Goal: Task Accomplishment & Management: Manage account settings

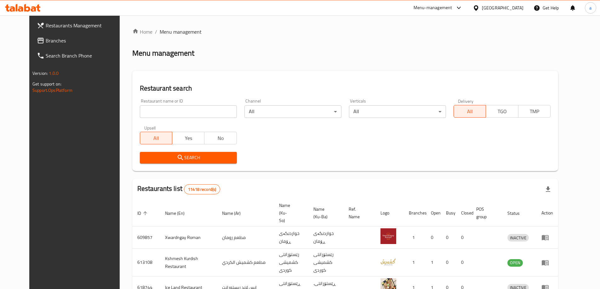
click at [56, 36] on link "Branches" at bounding box center [81, 40] width 98 height 15
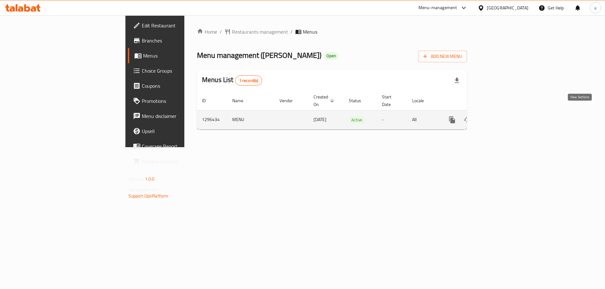
click at [501, 116] on icon "enhanced table" at bounding box center [497, 120] width 8 height 8
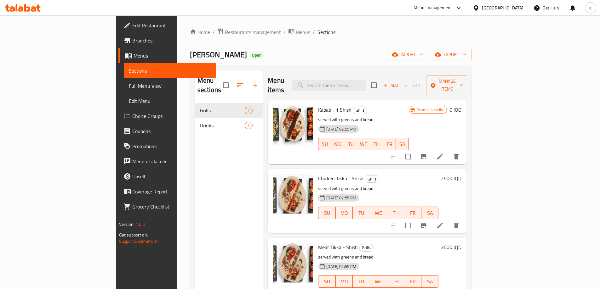
scroll to position [6, 0]
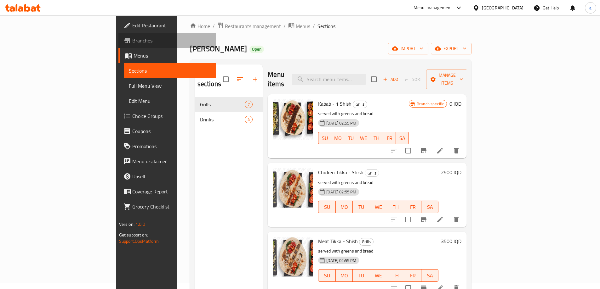
click at [132, 40] on span "Branches" at bounding box center [171, 41] width 79 height 8
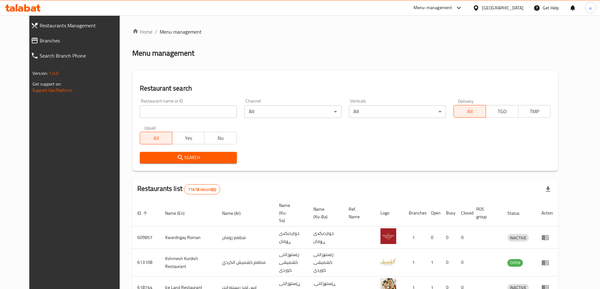
click at [184, 113] on input "search" at bounding box center [188, 111] width 97 height 13
paste input "[PERSON_NAME]"
type input "[PERSON_NAME]"
click at [198, 158] on span "Search" at bounding box center [188, 158] width 87 height 8
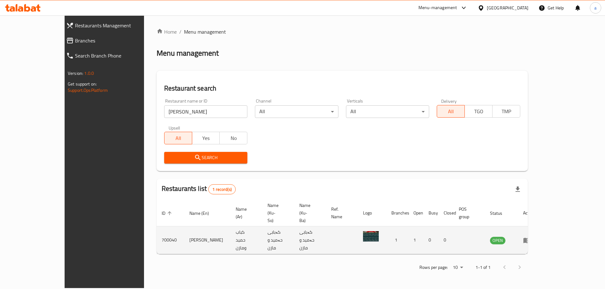
click at [157, 227] on td "700040" at bounding box center [171, 241] width 28 height 28
copy td "700040"
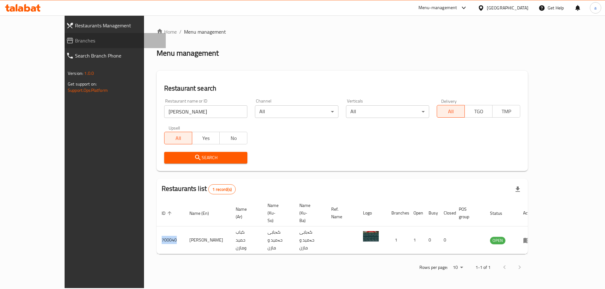
click at [75, 37] on span "Branches" at bounding box center [118, 41] width 86 height 8
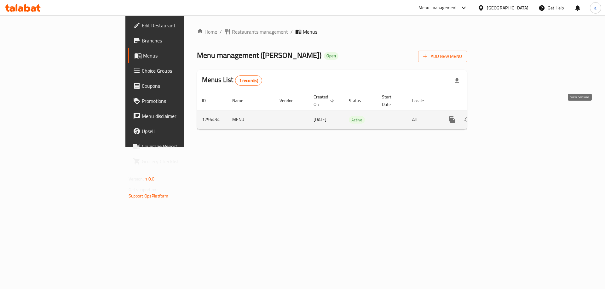
click at [505, 113] on link "enhanced table" at bounding box center [497, 119] width 15 height 15
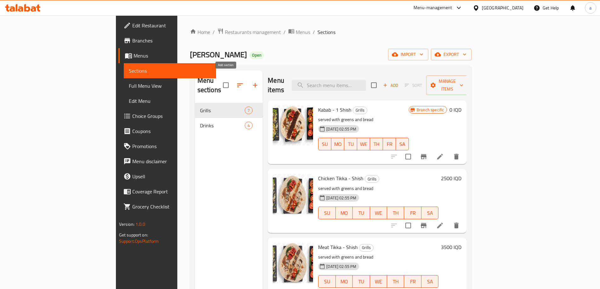
click at [253, 83] on icon "button" at bounding box center [255, 85] width 4 height 4
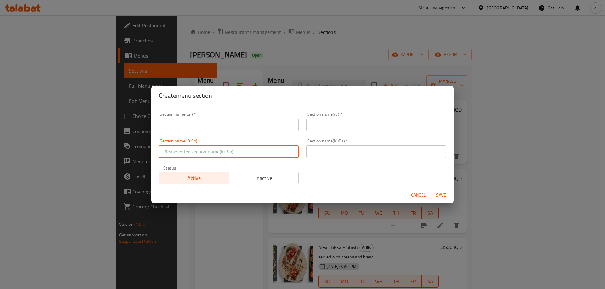
click at [260, 152] on input "text" at bounding box center [229, 151] width 140 height 13
paste input "سەندویچەکان"
type input "سەندویچەکان"
click at [317, 152] on input "text" at bounding box center [376, 151] width 140 height 13
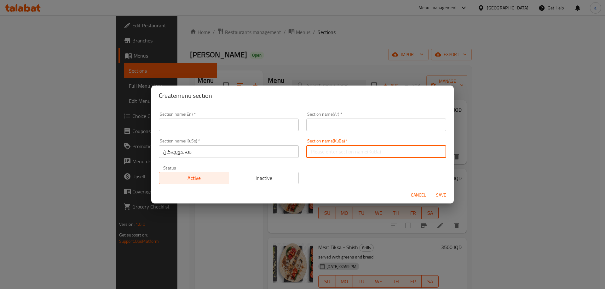
paste input "سەندویچەکان"
type input "سەندویچەکان"
click at [329, 122] on input "text" at bounding box center [376, 125] width 140 height 13
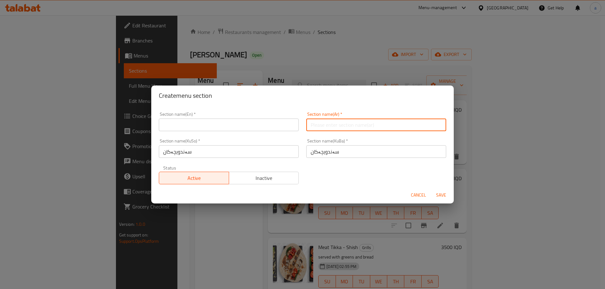
paste input "السندويتشات"
type input "السندويتشات"
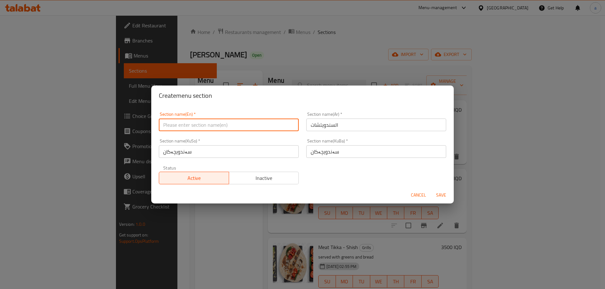
click at [258, 131] on div "Section name(En)   * Section name(En) *" at bounding box center [228, 121] width 147 height 27
paste input "السندويتشات"
drag, startPoint x: 203, startPoint y: 122, endPoint x: 133, endPoint y: 124, distance: 70.3
click at [133, 124] on div "Create menu section Section name(En)   * السندويتشات Section name(En) * Section…" at bounding box center [302, 144] width 605 height 289
paste input "Sandwiches"
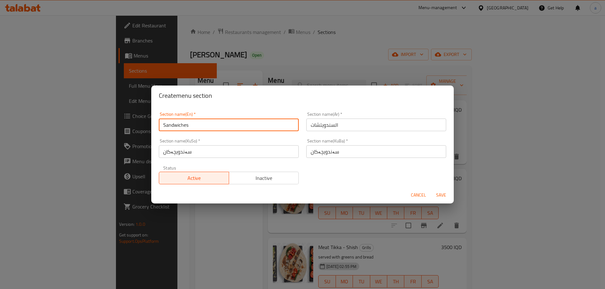
type input "Sandwiches"
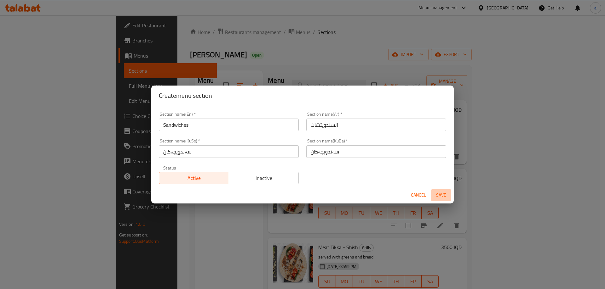
click at [442, 197] on span "Save" at bounding box center [440, 195] width 15 height 8
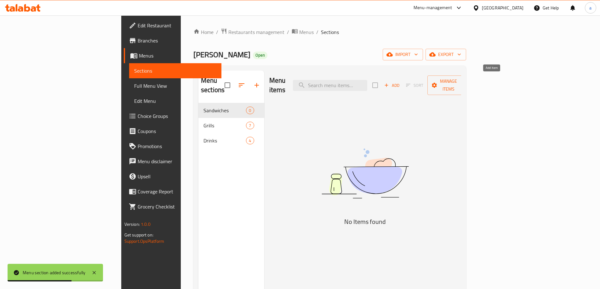
click at [400, 82] on span "Add" at bounding box center [391, 85] width 17 height 7
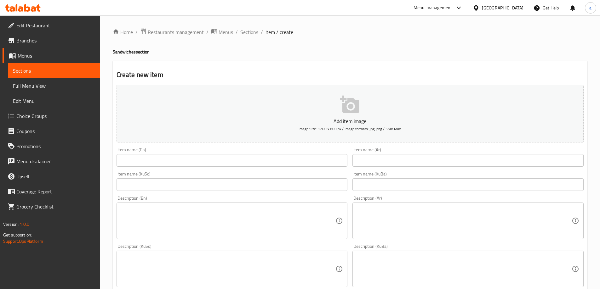
click at [406, 184] on input "text" at bounding box center [467, 185] width 231 height 13
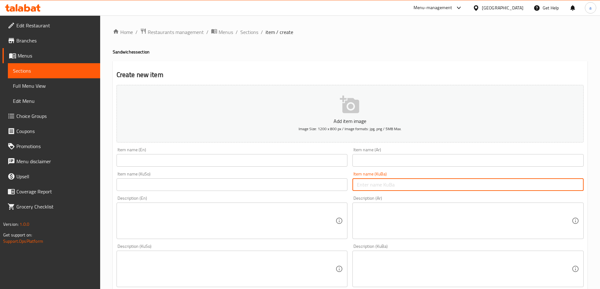
paste input "سەندویچی کەباب"
type input "سەندویچی کەباب"
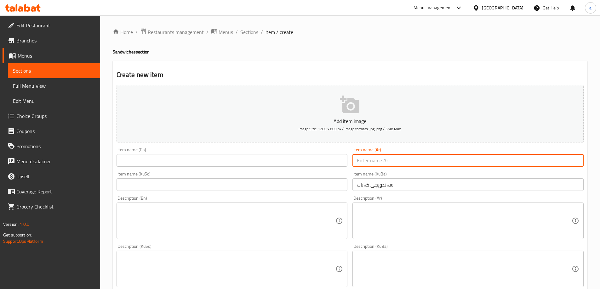
click at [385, 158] on input "text" at bounding box center [467, 160] width 231 height 13
paste input "سەندویچی کەباب"
type input "سەندویچی کەباب"
click at [306, 182] on div "Item name (KuSo) Item name (KuSo)" at bounding box center [232, 181] width 231 height 19
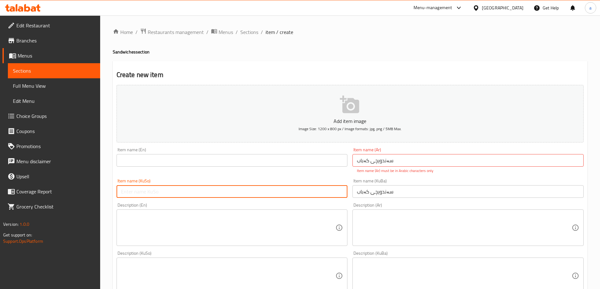
paste input "سەندویچی کەباب"
type input "سەندویچی کەباب"
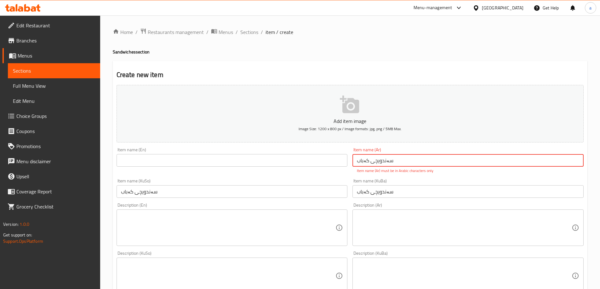
drag, startPoint x: 315, startPoint y: 162, endPoint x: 286, endPoint y: 161, distance: 28.7
click at [286, 161] on div "Add item image Image Size: 1200 x 800 px / Image formats: jpg, png / 5MB Max. I…" at bounding box center [350, 258] width 472 height 351
paste input "ندويتش ك"
type input "سندويتش كباب"
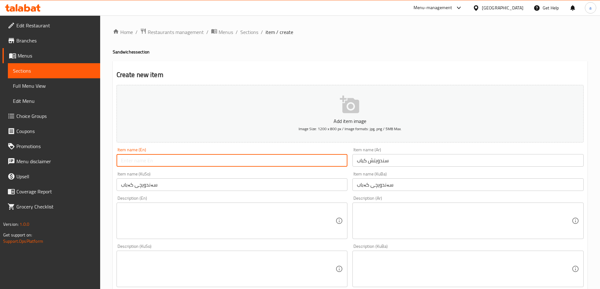
drag, startPoint x: 337, startPoint y: 166, endPoint x: 122, endPoint y: 163, distance: 215.1
click at [122, 163] on input "text" at bounding box center [232, 160] width 231 height 13
paste input "Kebab Sandwich"
type input "Kebab Sandwich"
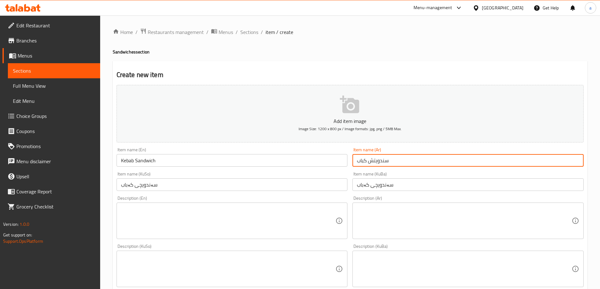
click at [376, 163] on input "سندويتش كباب" at bounding box center [467, 160] width 231 height 13
click at [424, 161] on input "سندويتش كباب" at bounding box center [467, 160] width 231 height 13
paste input "السندويتشات"
click at [544, 161] on input "سندويتش كباب السندويتشات" at bounding box center [467, 160] width 231 height 13
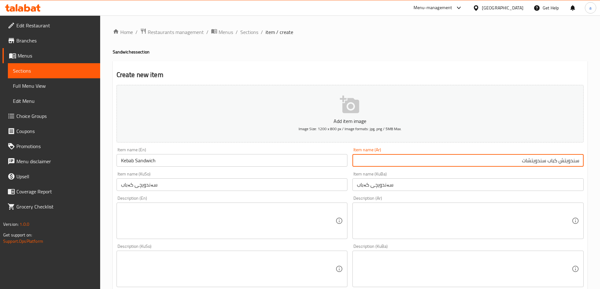
click at [469, 162] on input "سندويتش كباب سندويتشات" at bounding box center [467, 160] width 231 height 13
click at [540, 156] on input "سندويتش كباب سندويتش" at bounding box center [467, 160] width 231 height 13
type input "سندويتش كباب"
click at [578, 160] on input "سندويتش كباب" at bounding box center [467, 160] width 231 height 13
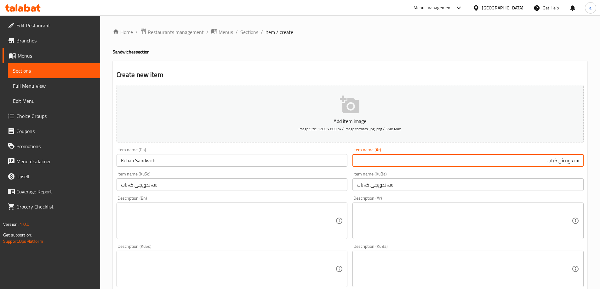
click at [578, 162] on input "سندويتش كباب" at bounding box center [467, 160] width 231 height 13
click at [438, 160] on input "سندويتش كباب" at bounding box center [467, 160] width 231 height 13
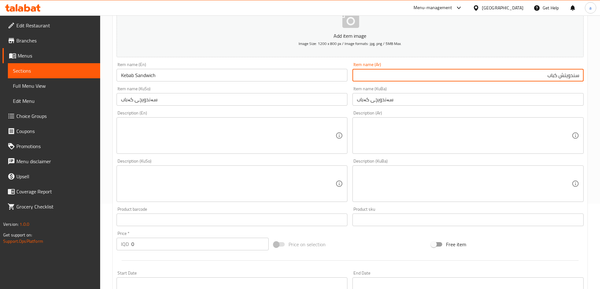
scroll to position [94, 0]
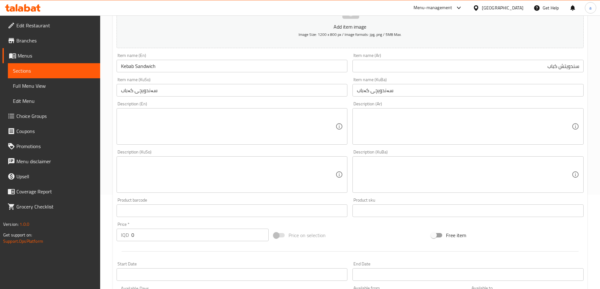
click at [271, 148] on div "Description (KuSo) Description (KuSo)" at bounding box center [232, 171] width 236 height 48
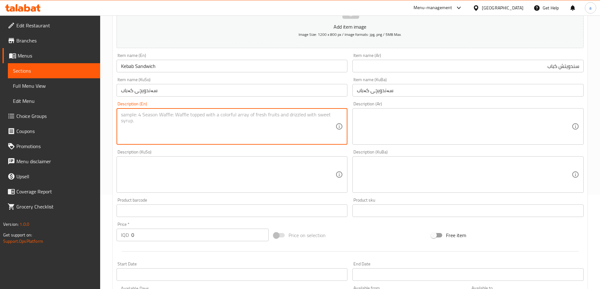
click at [276, 132] on textarea at bounding box center [228, 127] width 215 height 30
paste textarea "Served with French samoon and salad"
drag, startPoint x: 224, startPoint y: 116, endPoint x: 120, endPoint y: 121, distance: 103.7
click at [120, 121] on div "Served with French samoon and salad Description (En)" at bounding box center [232, 126] width 231 height 37
click at [266, 119] on textarea "Served with French samoon and salad" at bounding box center [228, 127] width 215 height 30
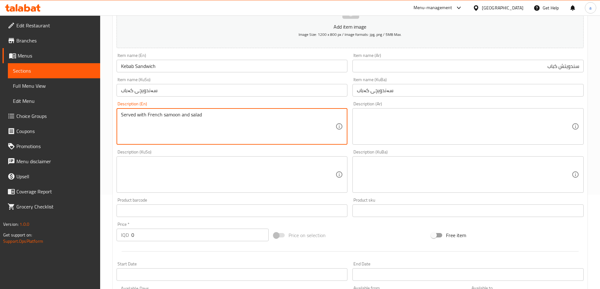
type textarea "Served with French samoon and salad"
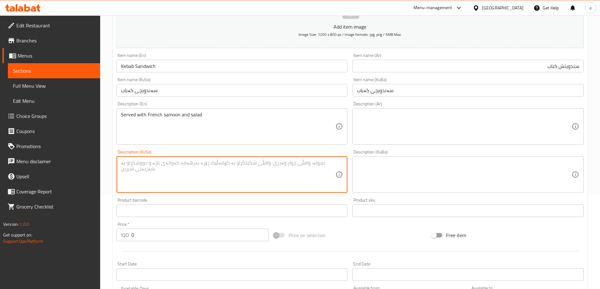
click at [220, 171] on textarea at bounding box center [228, 175] width 215 height 30
click at [401, 131] on textarea at bounding box center [464, 127] width 215 height 30
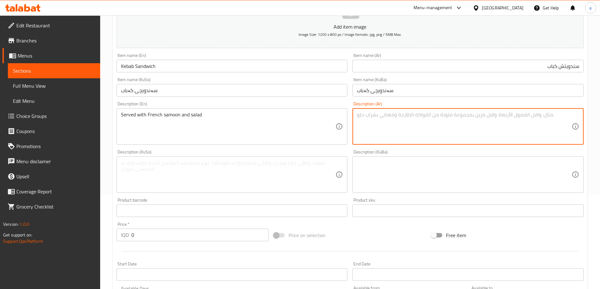
paste textarea "يقدم مع صمون فرنسي وسلطة"
type textarea "يقدم مع صمون فرنسي وسلطة"
click at [396, 174] on textarea at bounding box center [464, 175] width 215 height 30
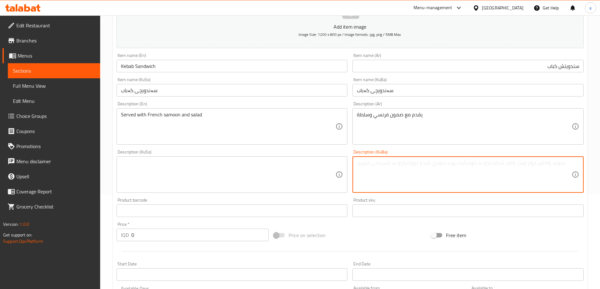
paste textarea "پێشکەش دەکرێت لەگەڵ سەموونى فەرەنسی و زەڵاتە"
type textarea "پێشکەش دەکرێت لەگەڵ سەموونى فەرەنسی و زەڵاتە"
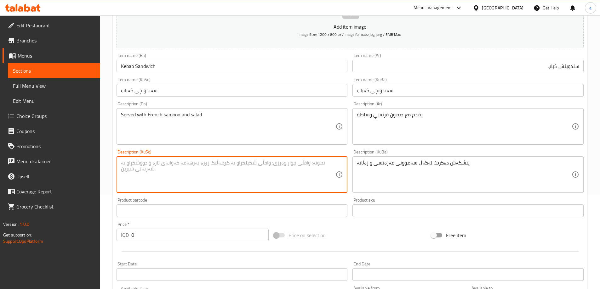
click at [285, 170] on textarea at bounding box center [228, 175] width 215 height 30
paste textarea "پێشکەش دەکرێت لەگەڵ سەموونى فەرەنسی و زەڵاتە"
type textarea "پێشکەش دەکرێت لەگەڵ سەموونى فەرەنسی و زەڵاتە"
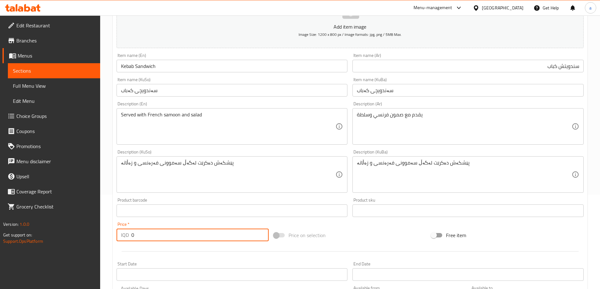
drag, startPoint x: 210, startPoint y: 231, endPoint x: 112, endPoint y: 236, distance: 98.0
click at [113, 236] on div "Create new item Add item image Image Size: 1200 x 800 px / Image formats: jpg, …" at bounding box center [350, 186] width 475 height 439
type input "2000"
drag, startPoint x: 179, startPoint y: 234, endPoint x: 97, endPoint y: 236, distance: 81.9
click at [97, 236] on div "Edit Restaurant Branches Menus Sections Full Menu View Edit Menu Choice Groups …" at bounding box center [300, 172] width 600 height 502
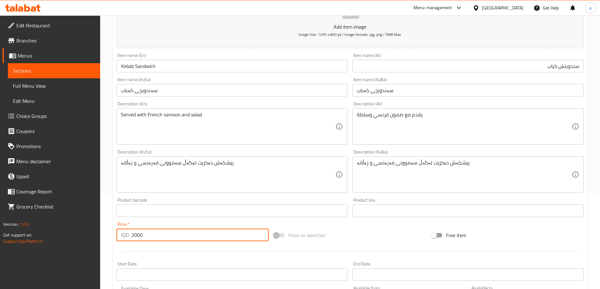
scroll to position [228, 0]
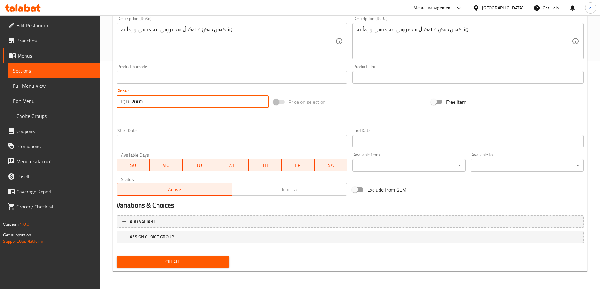
click at [197, 264] on span "Create" at bounding box center [173, 262] width 103 height 8
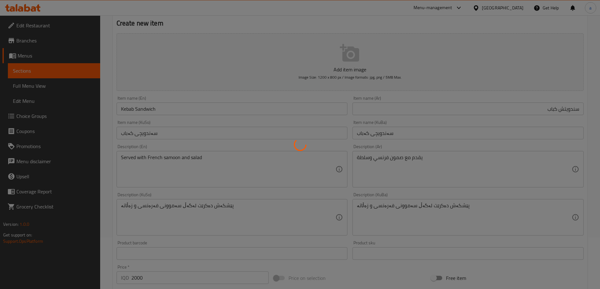
scroll to position [0, 0]
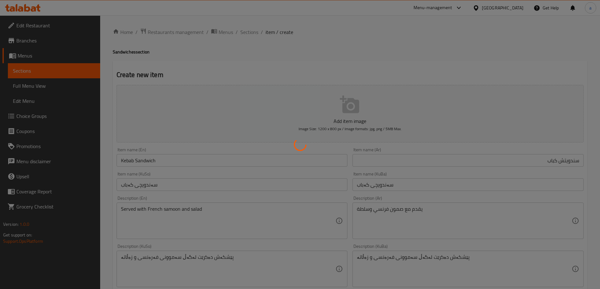
type input "0"
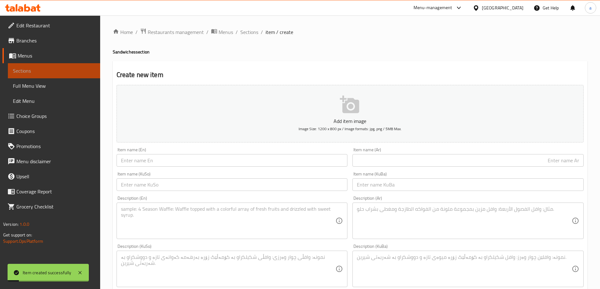
click at [64, 75] on link "Sections" at bounding box center [54, 70] width 92 height 15
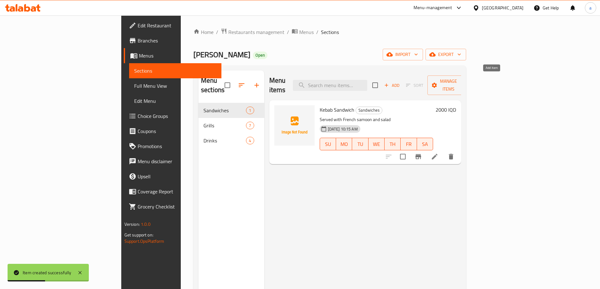
click at [400, 82] on span "Add" at bounding box center [391, 85] width 17 height 7
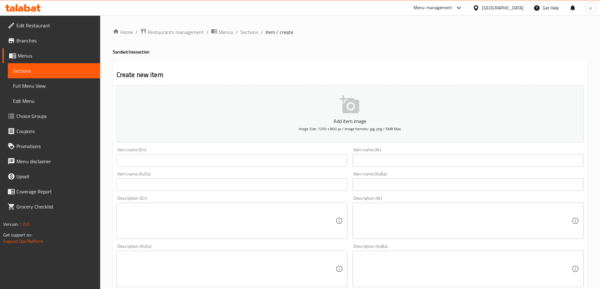
click at [392, 183] on input "text" at bounding box center [467, 185] width 231 height 13
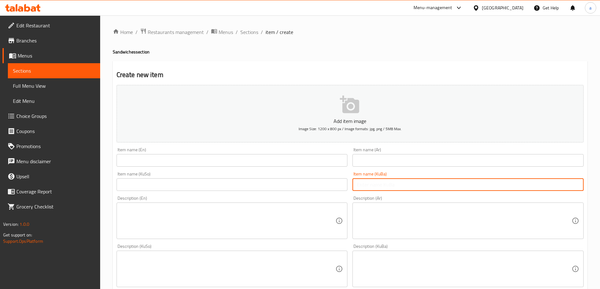
paste input "سەندویچى سینگی مریشک"
type input "سەندویچى سینگی مریشک"
click at [316, 178] on div "Item name (KuSo) Item name (KuSo)" at bounding box center [232, 181] width 231 height 19
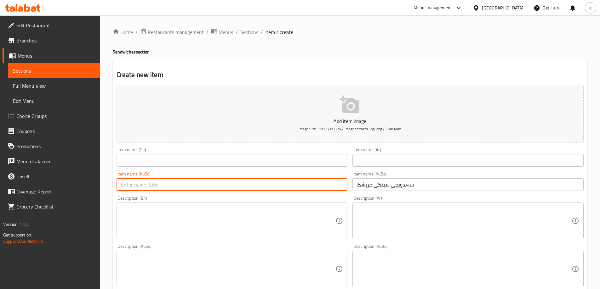
click at [316, 183] on input "text" at bounding box center [232, 185] width 231 height 13
paste input "سەندویچى سینگی مریشک"
type input "سەندویچى سینگی مریشک"
drag, startPoint x: 382, startPoint y: 152, endPoint x: 385, endPoint y: 159, distance: 7.6
click at [383, 157] on div "Item name (Ar) Item name (Ar)" at bounding box center [467, 157] width 231 height 19
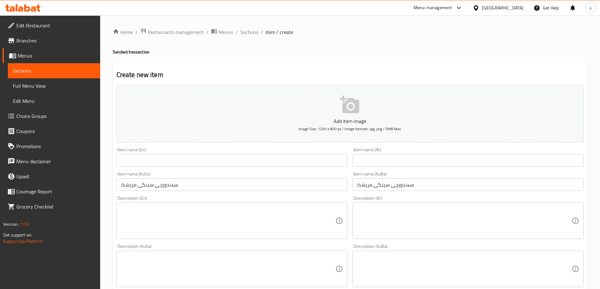
click at [385, 159] on input "text" at bounding box center [467, 160] width 231 height 13
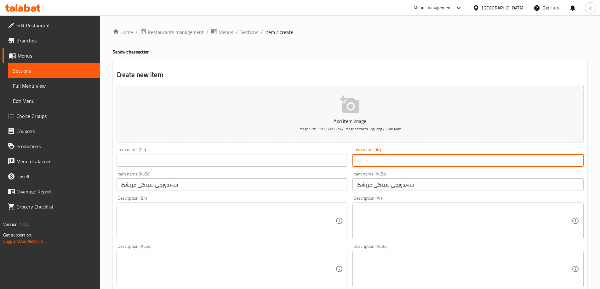
paste input "سندويتش صدور دجاج"
type input "سندويتش صدور دجاج"
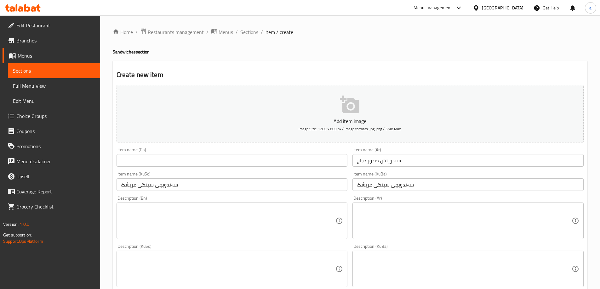
click at [322, 153] on div "Item name (En) Item name (En)" at bounding box center [232, 157] width 231 height 19
click at [322, 159] on input "text" at bounding box center [232, 160] width 231 height 13
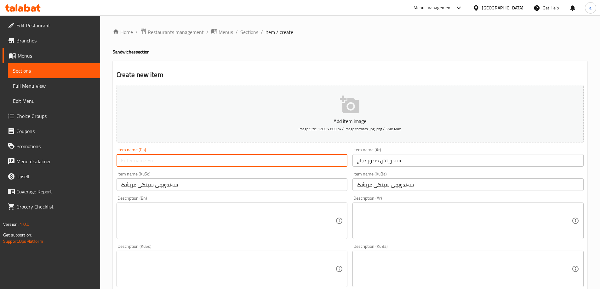
paste input "Chicken Breasts Sandwich"
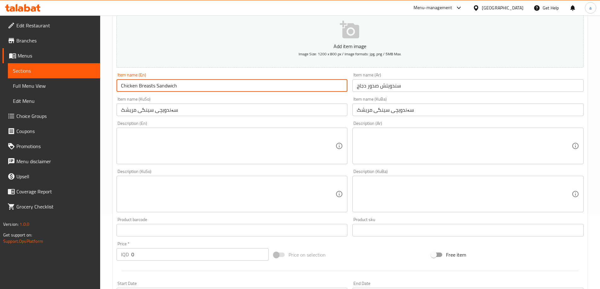
scroll to position [94, 0]
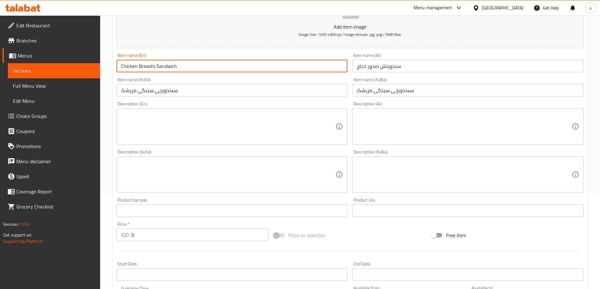
type input "Chicken Breasts Sandwich"
click at [208, 120] on textarea at bounding box center [228, 127] width 215 height 30
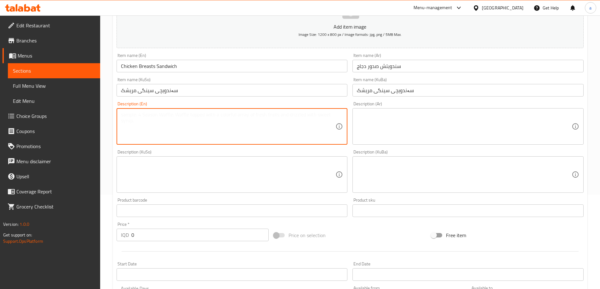
paste textarea "Served with French samoon and salad"
type textarea "Served with French samoon and salad"
click at [376, 113] on textarea at bounding box center [464, 127] width 215 height 30
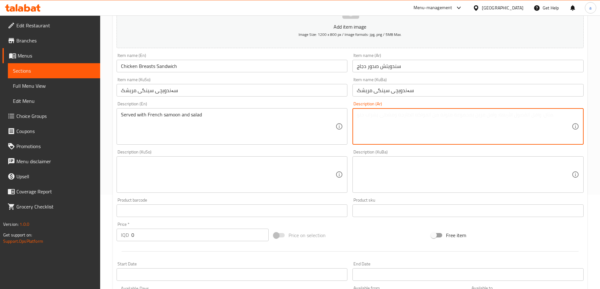
paste textarea "يقدم مع صمون فرنسي وسلطة"
type textarea "يقدم مع صمون فرنسي وسلطة"
click at [286, 162] on textarea at bounding box center [228, 175] width 215 height 30
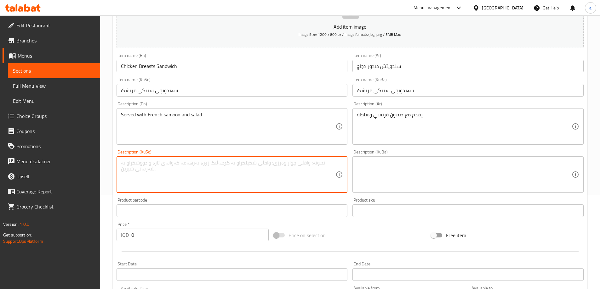
paste textarea "پێشکەش دەکرێت لەگەڵ سەموونى فەرەنسی و زەڵاتە"
type textarea "پێشکەش دەکرێت لەگەڵ سەموونى فەرەنسی و زەڵاتە"
click at [408, 180] on textarea at bounding box center [464, 175] width 215 height 30
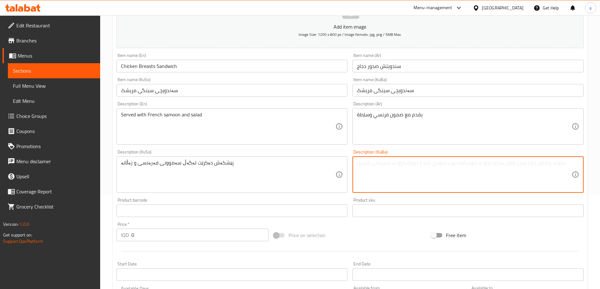
paste textarea "پێشکەش دەکرێت لەگەڵ سەموونى فەرەنسی و زەڵاتە"
type textarea "پێشکەش دەکرێت لەگەڵ سەموونى فەرەنسی و زەڵاتە"
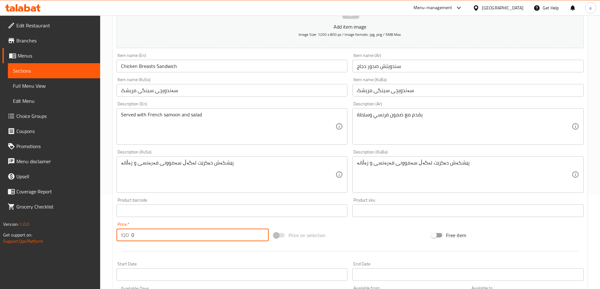
drag, startPoint x: 221, startPoint y: 233, endPoint x: 78, endPoint y: 225, distance: 143.2
click at [78, 225] on div "Edit Restaurant Branches Menus Sections Full Menu View Edit Menu Choice Groups …" at bounding box center [300, 172] width 600 height 502
paste input "200"
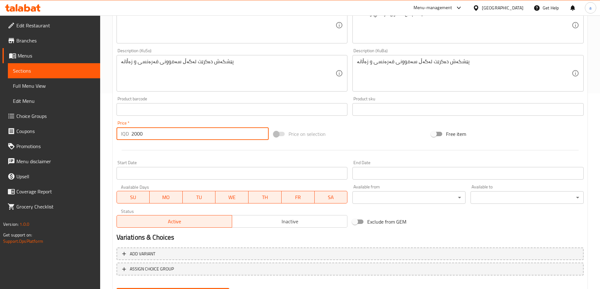
scroll to position [228, 0]
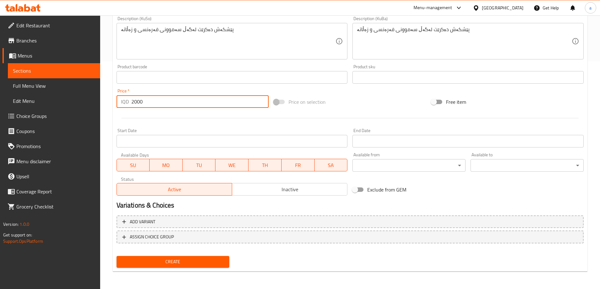
type input "2000"
click at [170, 259] on span "Create" at bounding box center [173, 262] width 103 height 8
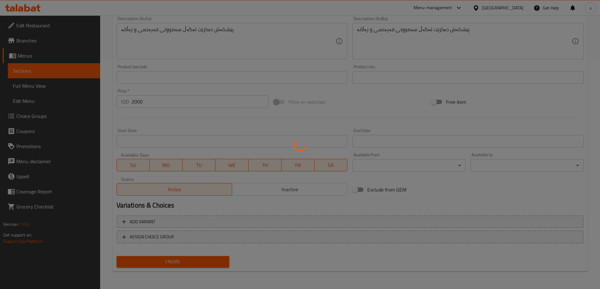
type input "0"
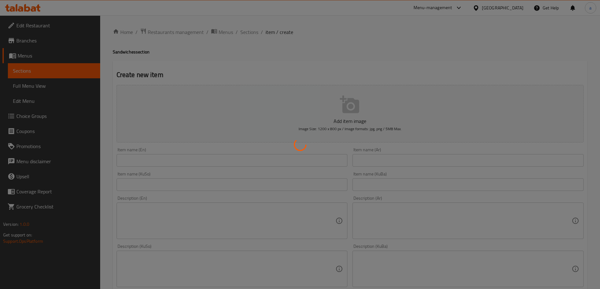
click at [30, 74] on div at bounding box center [300, 144] width 600 height 289
click at [29, 70] on div at bounding box center [300, 144] width 600 height 289
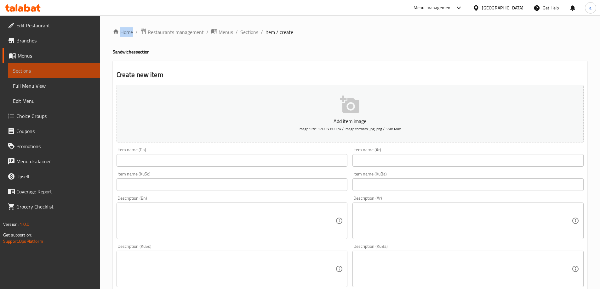
click at [59, 73] on span "Sections" at bounding box center [54, 71] width 82 height 8
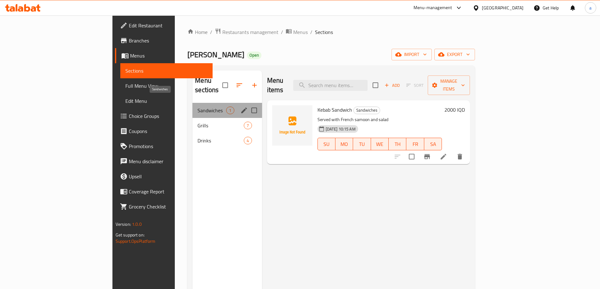
click at [197, 107] on span "Sandwiches" at bounding box center [211, 111] width 29 height 8
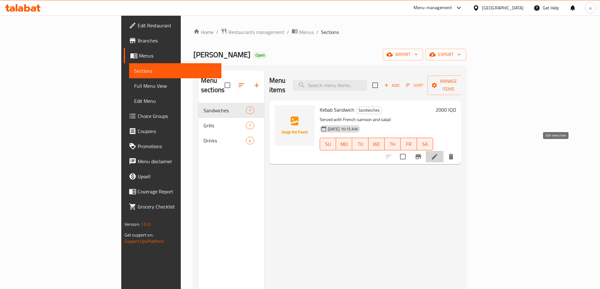
click at [438, 153] on icon at bounding box center [435, 157] width 8 height 8
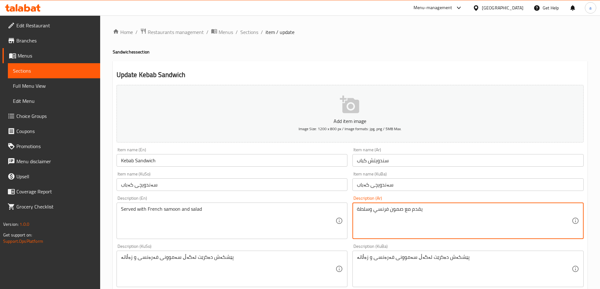
paste textarea "ێشکەش دەکرێت لەگەڵ سەموونى فەرەنسی و زەڵاتە"
type textarea "يقدم مع صمون فرنسي وسلطة"
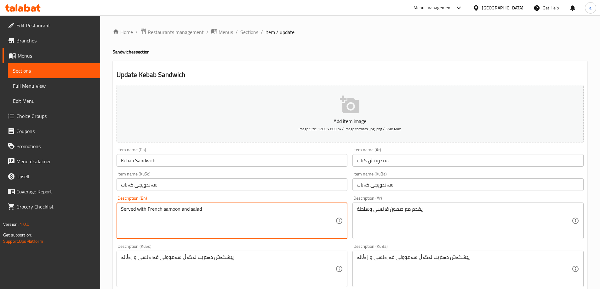
click at [58, 71] on span "Sections" at bounding box center [54, 71] width 82 height 8
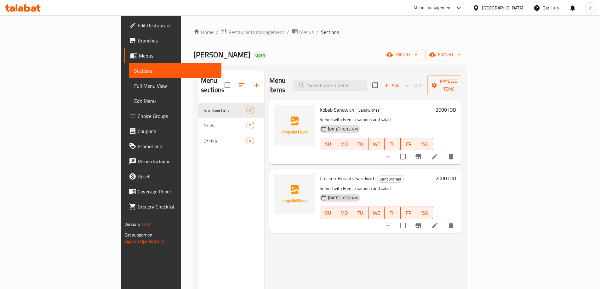
click at [134, 85] on span "Full Menu View" at bounding box center [175, 86] width 82 height 8
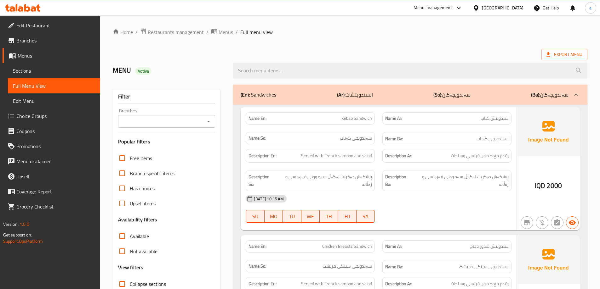
click at [178, 121] on input "Branches" at bounding box center [161, 121] width 83 height 9
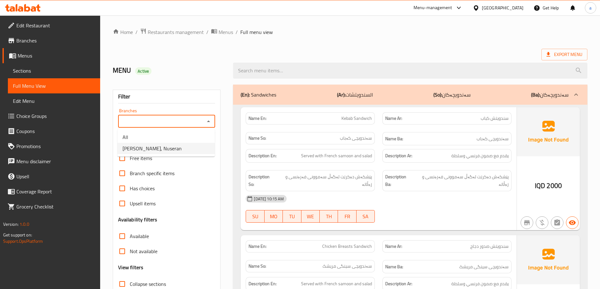
click at [161, 152] on span "Kabab Hamid U Mazin, Nuseran" at bounding box center [152, 149] width 59 height 8
type input "Kabab Hamid U Mazin, Nuseran"
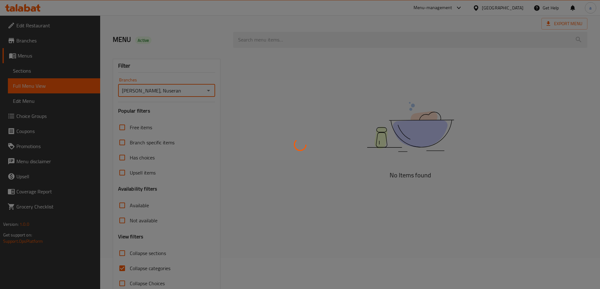
scroll to position [46, 0]
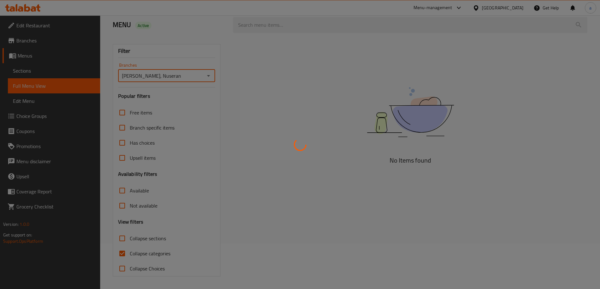
click at [148, 253] on div at bounding box center [300, 144] width 600 height 289
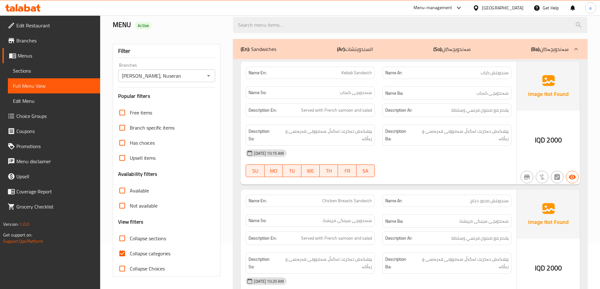
click at [128, 259] on input "Collapse categories" at bounding box center [122, 253] width 15 height 15
checkbox input "false"
click at [134, 242] on span "Collapse sections" at bounding box center [148, 239] width 36 height 8
click at [130, 242] on input "Collapse sections" at bounding box center [122, 238] width 15 height 15
checkbox input "true"
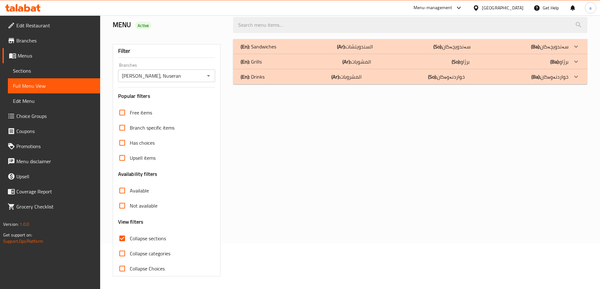
click at [469, 46] on p "(So): سەندویچەکان" at bounding box center [451, 47] width 37 height 8
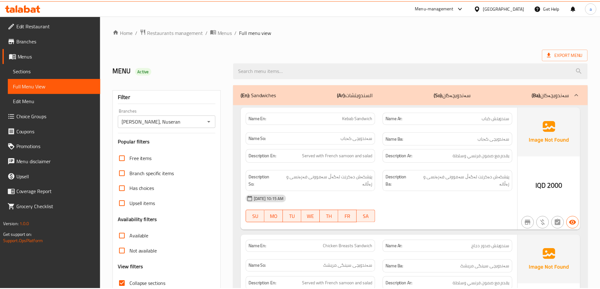
scroll to position [114, 0]
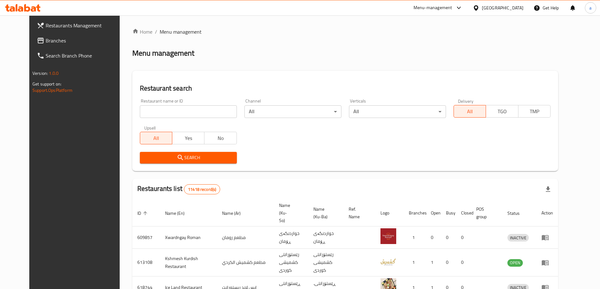
click at [461, 79] on div "Restaurant search Restaurant name or ID Restaurant name or ID Channel All ​ Ver…" at bounding box center [345, 121] width 426 height 100
click at [206, 111] on input "search" at bounding box center [188, 111] width 97 height 13
click at [55, 36] on link "Branches" at bounding box center [81, 40] width 98 height 15
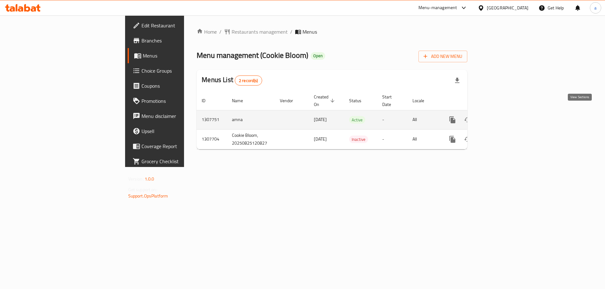
click at [501, 117] on icon "enhanced table" at bounding box center [498, 120] width 8 height 8
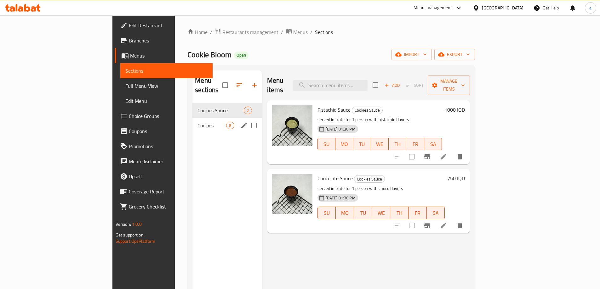
click at [192, 123] on div "Cookies 8" at bounding box center [226, 125] width 69 height 15
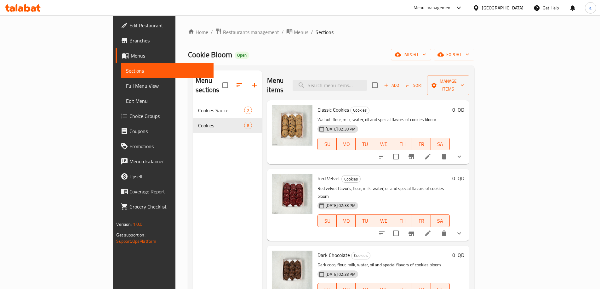
click at [452, 105] on div "Classic Cookies Cookies Walnut, flour, milk, water, oil and special flavors of …" at bounding box center [383, 132] width 137 height 59
click at [193, 177] on div "Menu sections Cookies Sauce 2 Cookies 8" at bounding box center [227, 215] width 69 height 289
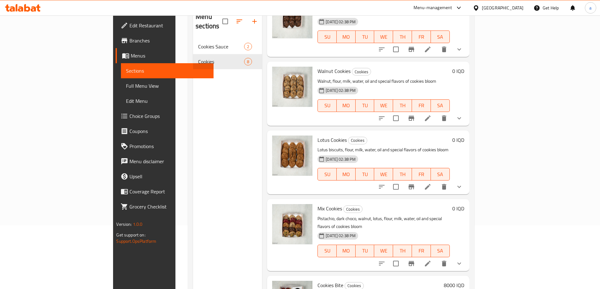
scroll to position [277, 0]
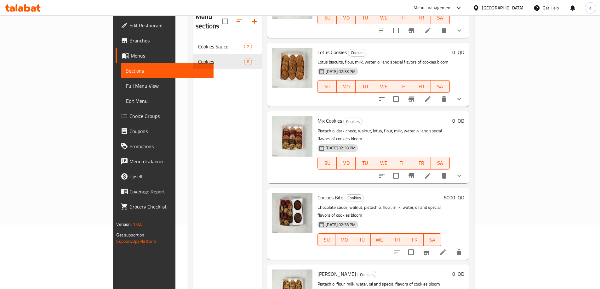
click at [126, 84] on span "Full Menu View" at bounding box center [167, 86] width 82 height 8
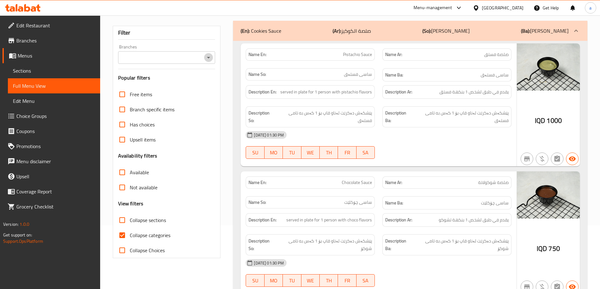
click at [210, 60] on icon "Open" at bounding box center [209, 58] width 8 height 8
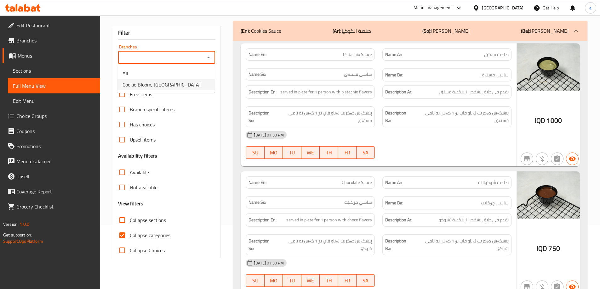
click at [207, 86] on li "Cookie Bloom, [GEOGRAPHIC_DATA]" at bounding box center [165, 84] width 97 height 11
type input "Cookie Bloom, [GEOGRAPHIC_DATA]"
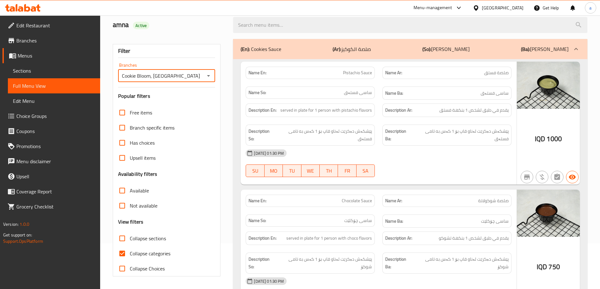
scroll to position [64, 0]
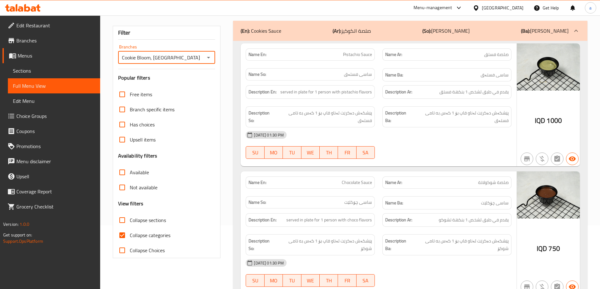
click at [143, 236] on span "Collapse categories" at bounding box center [150, 236] width 41 height 8
click at [130, 236] on input "Collapse categories" at bounding box center [122, 235] width 15 height 15
checkbox input "false"
click at [143, 219] on span "Collapse sections" at bounding box center [148, 221] width 36 height 8
click at [130, 219] on input "Collapse sections" at bounding box center [122, 220] width 15 height 15
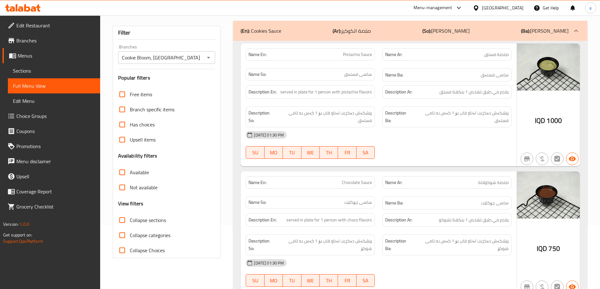
checkbox input "true"
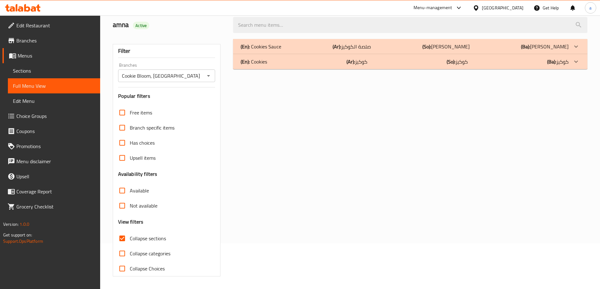
scroll to position [46, 0]
click at [435, 63] on div "(En): Cookies (Ar): كوكيز (So): کوکیز (Ba): کوکیز" at bounding box center [405, 62] width 328 height 8
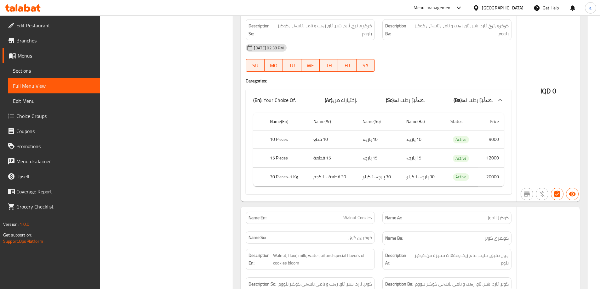
scroll to position [801, 0]
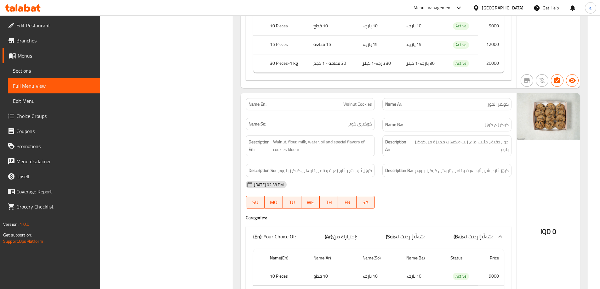
click at [352, 124] on span "کوکیزی گوێز" at bounding box center [360, 124] width 24 height 7
click at [17, 67] on span "Sections" at bounding box center [54, 71] width 82 height 8
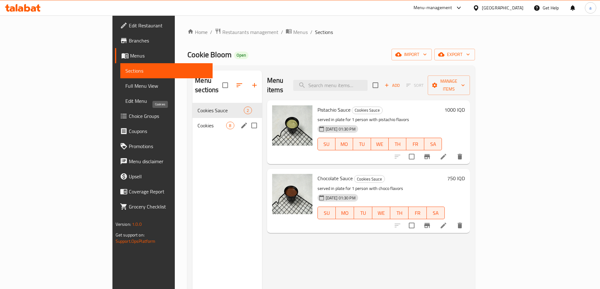
click at [197, 122] on span "Cookies" at bounding box center [211, 126] width 29 height 8
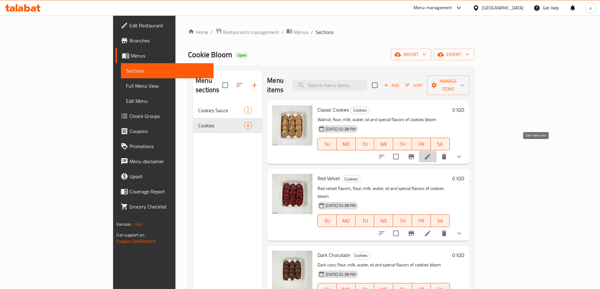
click at [430, 154] on icon at bounding box center [428, 157] width 6 height 6
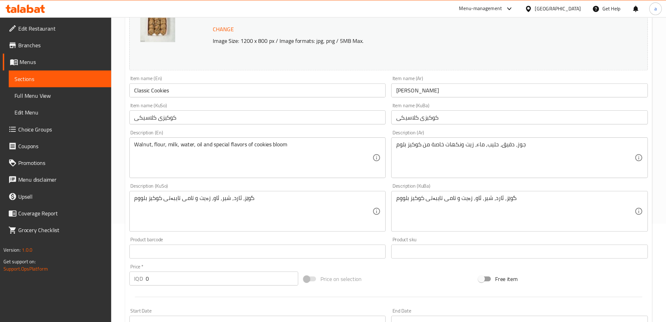
scroll to position [94, 0]
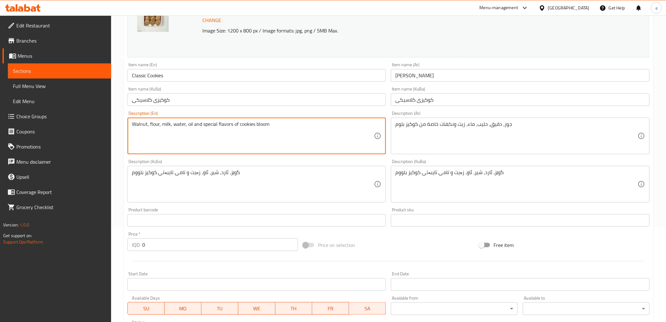
paste textarea "sugar, butter, eggs, flour and chocolate chips"
type textarea "sugar, butter, eggs, flour and chocolate chips"
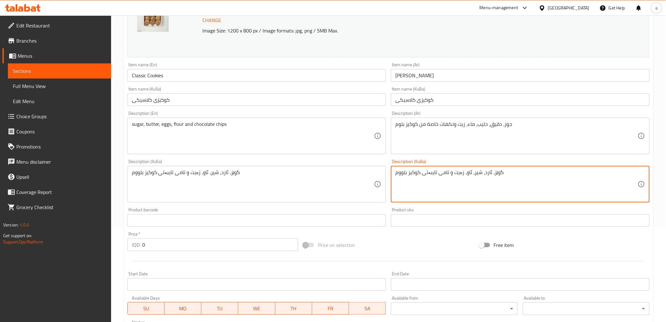
drag, startPoint x: 545, startPoint y: 181, endPoint x: 329, endPoint y: 156, distance: 217.8
click at [329, 156] on div "Change Image Size: 1200 x 800 px / Image formats: jpg, png / 5MB Max. Item name…" at bounding box center [388, 164] width 527 height 353
paste textarea "شەکر، کەرە، هێلکە، ئارد و چپسی چۆکلێت"
type textarea "شەکر، کەرە، هێلکە، ئارد و چپسی چۆکلێت"
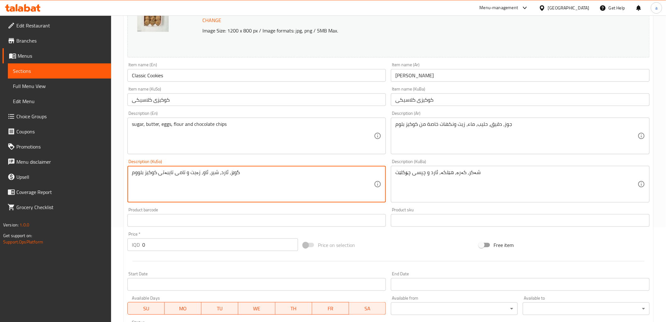
paste textarea "شەکر، کەرە، هێلکە، ئارد و چپسی چۆکلێت"
type textarea "شەکر، کەرە، هێلکە، ئارد و چپسی چۆکلێت"
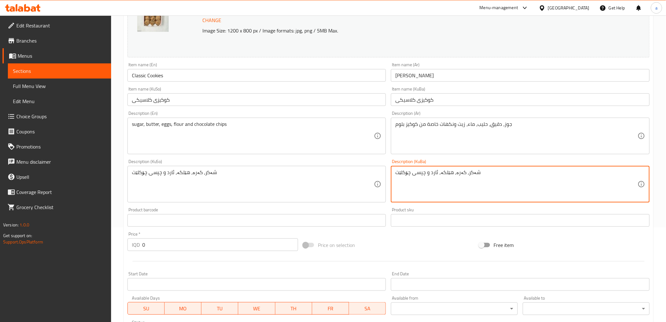
type textarea "شەکر، کەرە، هێلکە، ئارد و چپسی چۆکلێت"
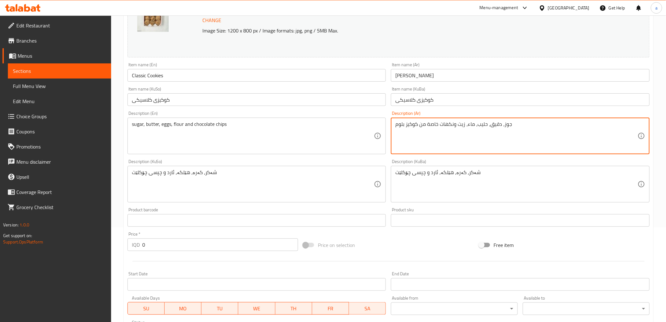
paste textarea "كر، زبدة، بيض، دقيق ورقائق شوكولاتة"
type textarea "سكر، زبدة، [PERSON_NAME]، دقيق ورقائق شوكولاتة"
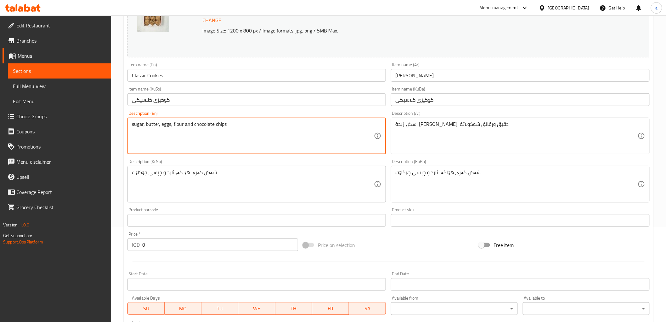
drag, startPoint x: 284, startPoint y: 137, endPoint x: 90, endPoint y: 111, distance: 196.3
paste textarea "Sugar, butter, eggs, flour and chocolate chips"
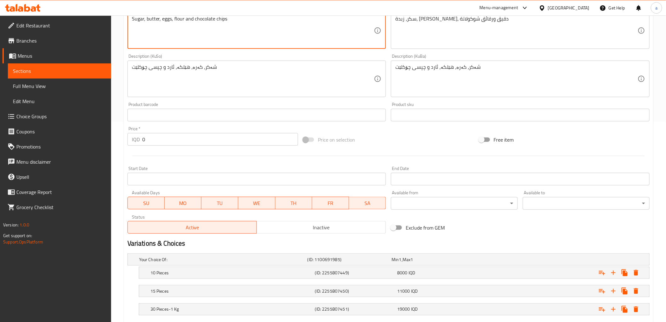
scroll to position [237, 0]
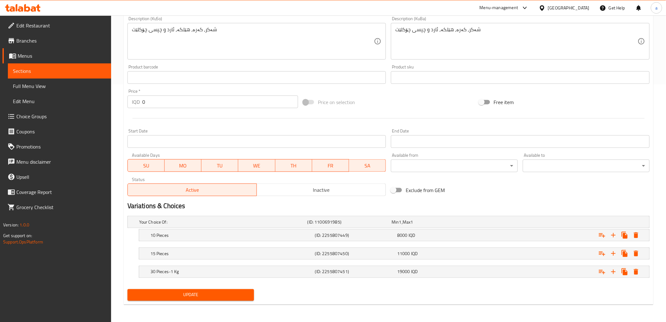
type textarea "Sugar, butter, eggs, flour and chocolate chips"
click at [209, 289] on span "Update" at bounding box center [191, 295] width 117 height 8
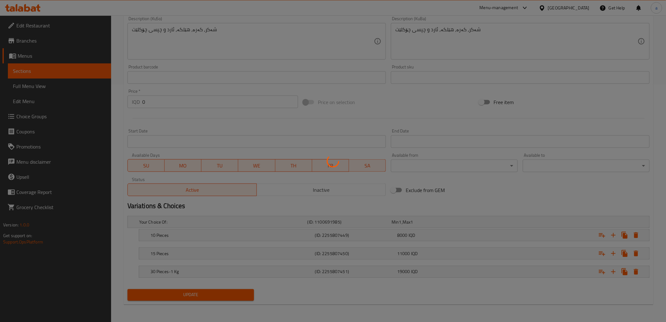
scroll to position [0, 0]
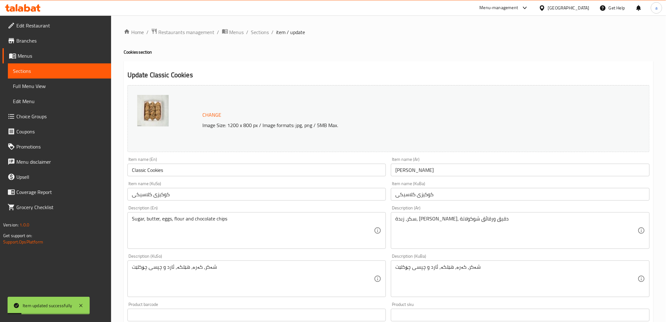
click at [58, 69] on span "Sections" at bounding box center [59, 71] width 93 height 8
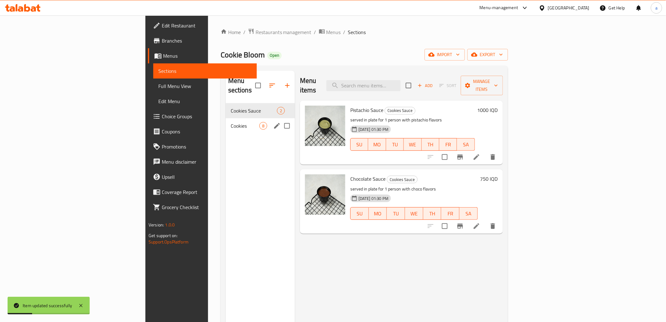
click at [231, 122] on span "Cookies" at bounding box center [245, 126] width 29 height 8
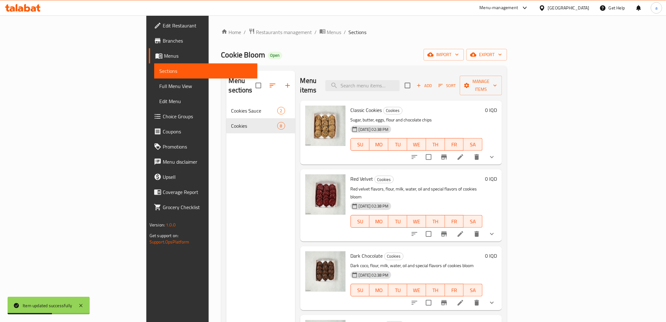
click at [465, 230] on icon at bounding box center [461, 234] width 8 height 8
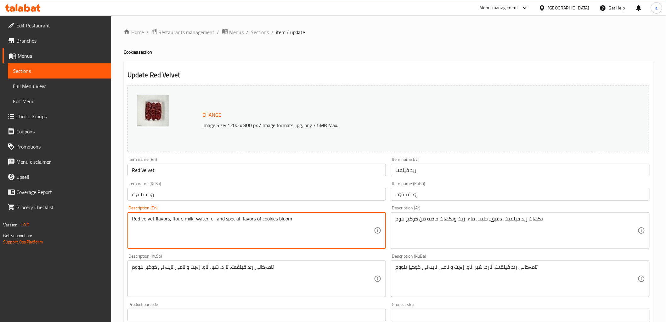
paste textarea "Sugar, butter, eggs, flour, cacao and dark chocolate chips"
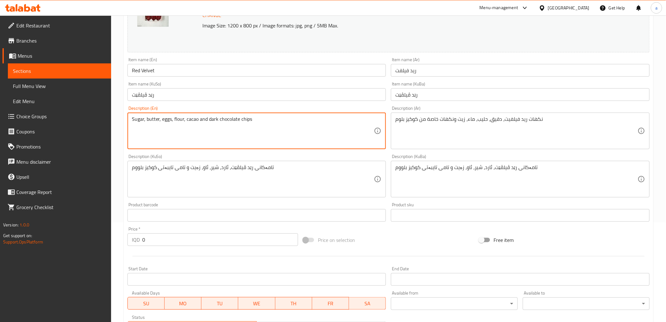
scroll to position [105, 0]
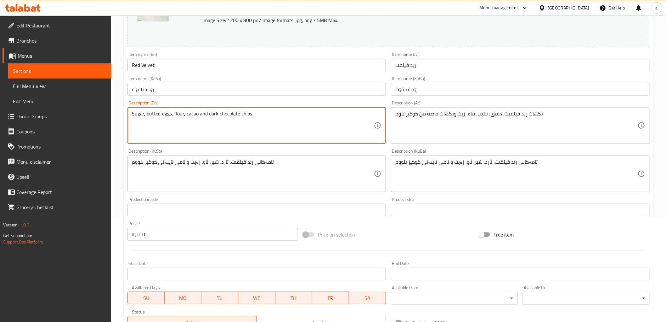
type textarea "Sugar, butter, eggs, flour, cacao and dark chocolate chips"
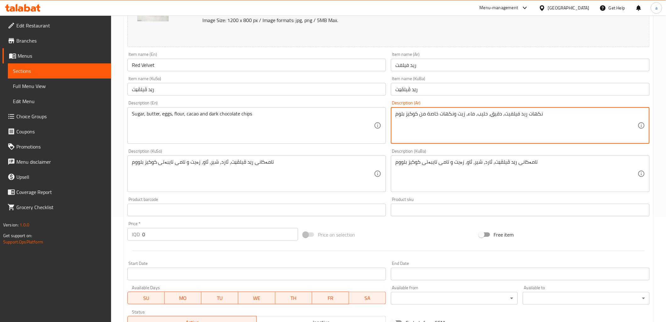
paste textarea "سكر، [PERSON_NAME]، [PERSON_NAME]، دقيق، [PERSON_NAME] ورقائق شوكولاتة داكنة"
type textarea "سكر، [PERSON_NAME]، [PERSON_NAME]، دقيق، [PERSON_NAME] ورقائق شوكولاتة داكنة"
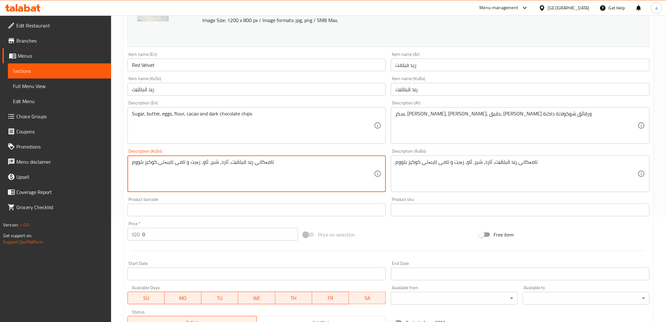
paste textarea "ەکر، کەرە، هێلکە، ئارد، کەکاو و چپسی چۆکلێتی تۆخ"
type textarea "شەکر، کەرە، هێلکە، ئارد، کەکاو و چپسی چۆکلێتی تۆخ"
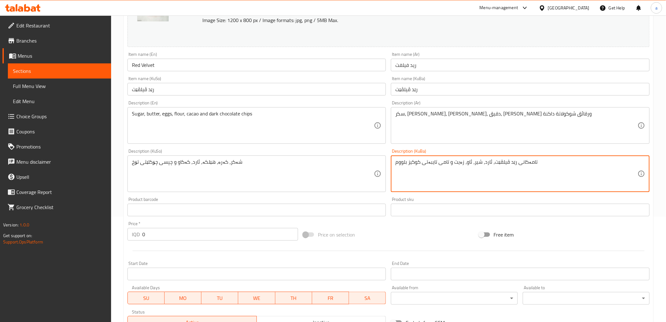
paste textarea "ەکر، کەرە، هێلکە، ئارد، کەکاو و چپسی چۆکلێتی تۆخ"
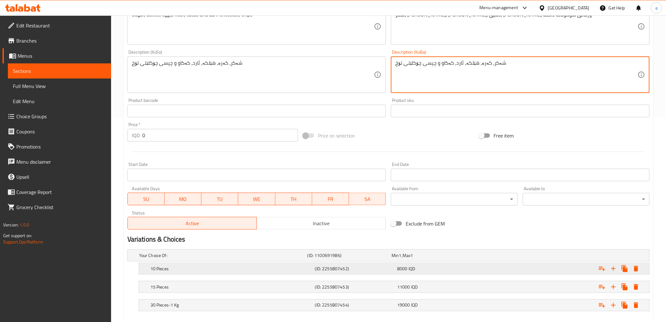
scroll to position [237, 0]
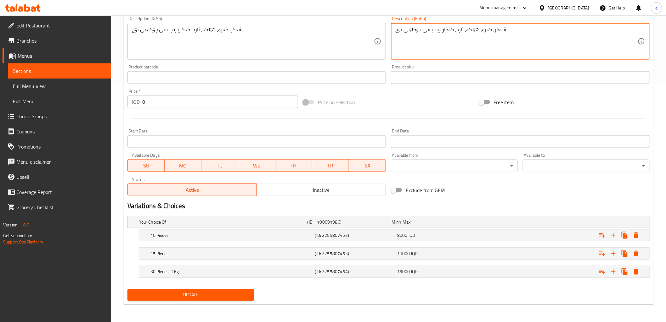
type textarea "شەکر، کەرە، هێلکە، ئارد، کەکاو و چپسی چۆکلێتی تۆخ"
click at [213, 289] on button "Update" at bounding box center [191, 295] width 127 height 12
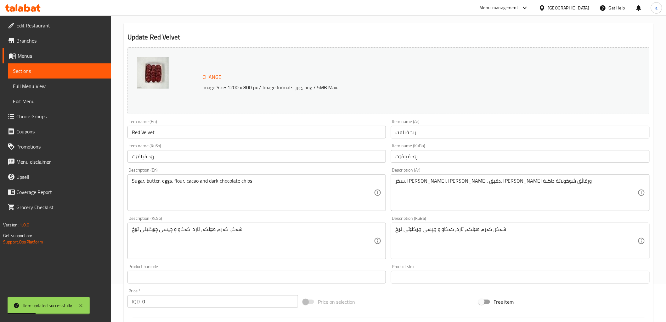
scroll to position [0, 0]
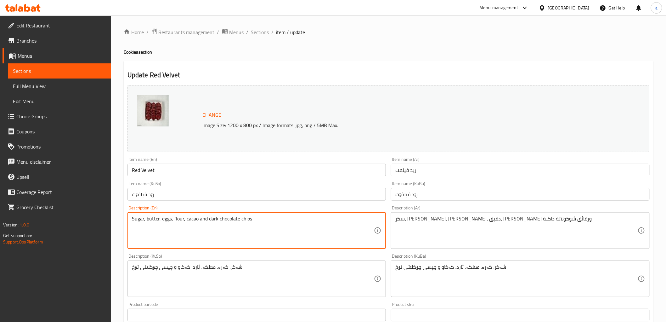
paste textarea ", strawberry flavor and white chocolate chips"
click at [257, 235] on textarea "Sugar, butter, eggs, flour, cacao, strawberry flavor and white chocolate chips" at bounding box center [253, 230] width 242 height 30
type textarea "Sugar, butter, eggs, flour, cacao, strawberry flavor and white chocolate chips"
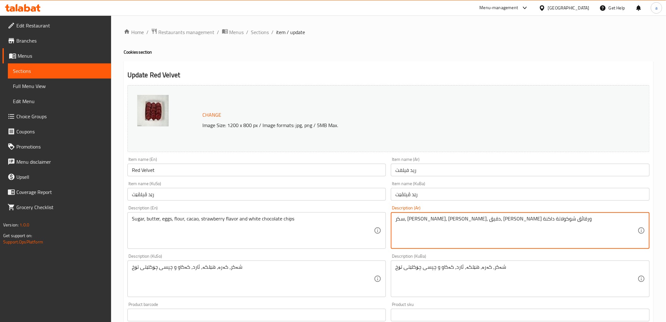
paste textarea "، نكهة فراولة ورقائق شوكولاتة بيضاء"
click at [441, 232] on textarea "سكر، زبدة، [PERSON_NAME]، دقيق، [PERSON_NAME]، نكهة فراولة ورقائق شوكولاتة بيضاء" at bounding box center [517, 230] width 242 height 30
type textarea "سكر، زبدة، [PERSON_NAME]، دقيق، [PERSON_NAME]، نكهة فراولة ورقائق شوكولاتة بيضاء"
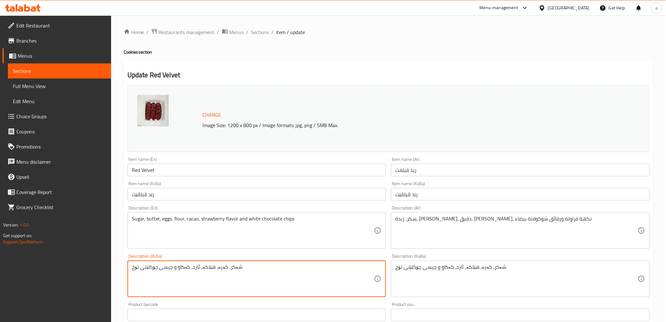
paste textarea "، تامی فەراولە و چپسی چۆکلێتی سپی"
type textarea "شەکر، کەرە، هێلکە، ئارد، کەکاو، تامی فەراولە و چپسی چۆکلێتی سپی"
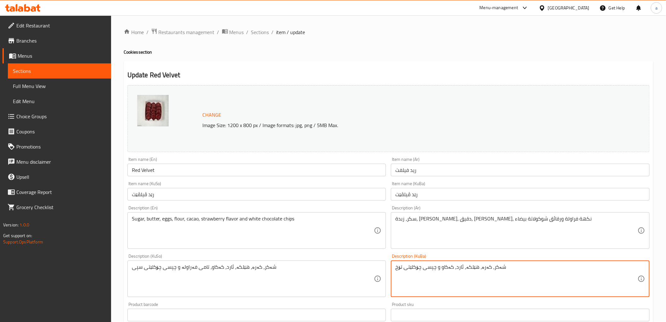
paste textarea "، تامی فەراولە و چپسی چۆکلێتی سپی"
type textarea "شەکر، کەرە، هێلکە، ئارد، کەکاو، تامی فەراولە و چپسی چۆکلێتی سپی"
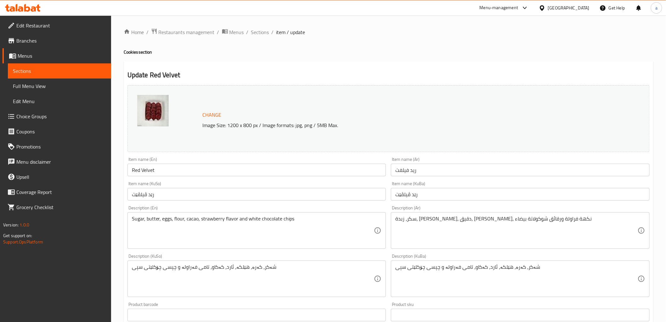
click at [195, 183] on div "Item name (KuSo) رێد ڤیلڤێت Item name (KuSo)" at bounding box center [257, 190] width 259 height 19
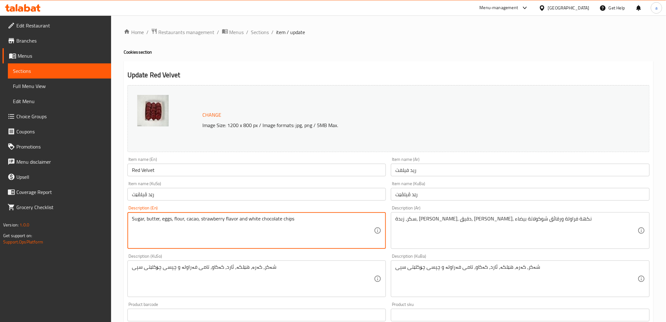
paste textarea
click at [205, 239] on textarea "Sugar, butter, eggs, flour, cacao, strawberry flavor and white chocolate chips" at bounding box center [253, 230] width 242 height 30
type textarea "Sugar, butter, eggs, flour, cacao, strawberry flavor and white chocolate chips"
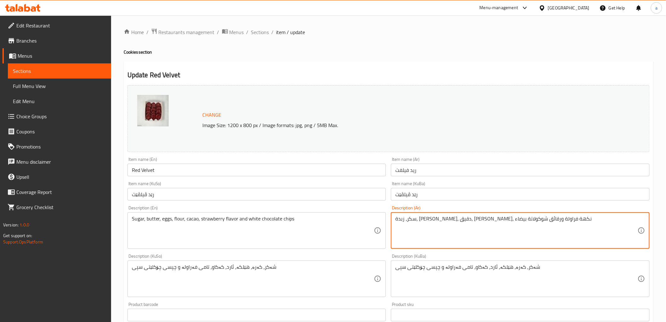
paste textarea
click at [443, 232] on textarea "سكر، زبدة، [PERSON_NAME]، دقيق، [PERSON_NAME]، نكهة فراولة ورقائق شوكولاتة بيضاء" at bounding box center [517, 230] width 242 height 30
type textarea "سكر، زبدة، [PERSON_NAME]، دقيق، [PERSON_NAME]، نكهة فراولة ورقائق شوكولاتة بيضاء"
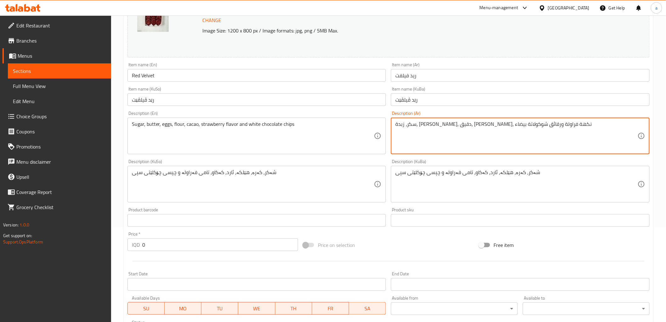
scroll to position [105, 0]
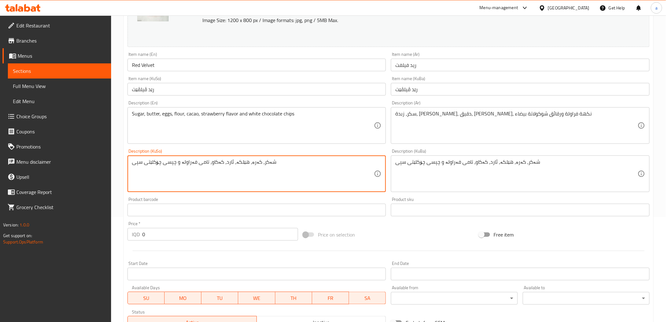
paste textarea
click at [299, 184] on textarea "شەکر، کەرە، هێلکە، ئارد، کەکاو، تامی فەراولە و چپسی چۆکلێتی سپی" at bounding box center [253, 174] width 242 height 30
type textarea "شەکر، کەرە، هێلکە، ئارد، کەکاو، تامی فەراولە و چپسی چۆکلێتی سپی"
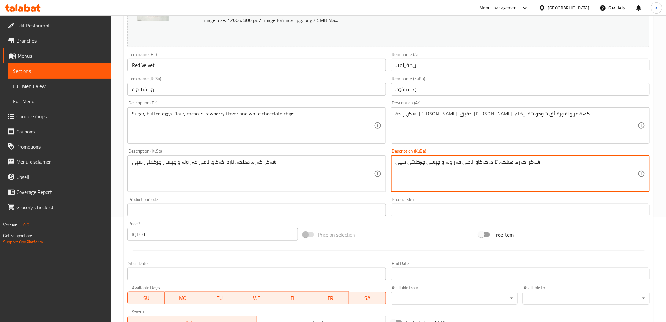
scroll to position [237, 0]
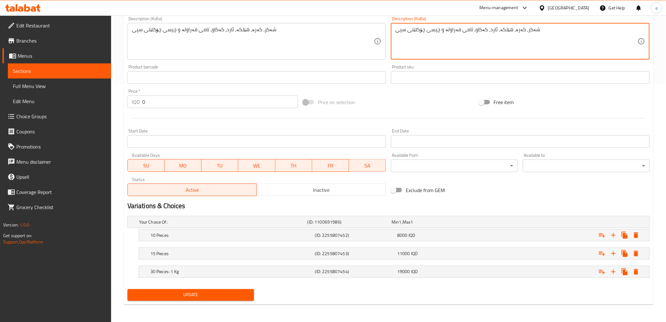
click at [210, 289] on span "Update" at bounding box center [191, 295] width 117 height 8
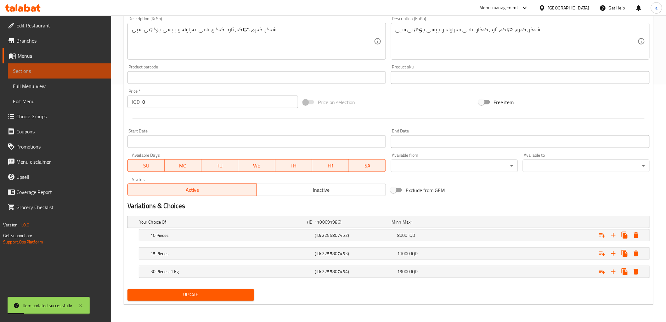
click at [52, 71] on span "Sections" at bounding box center [59, 71] width 93 height 8
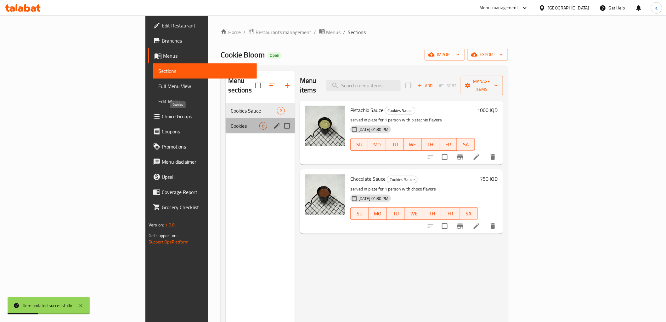
click at [231, 122] on span "Cookies" at bounding box center [245, 126] width 29 height 8
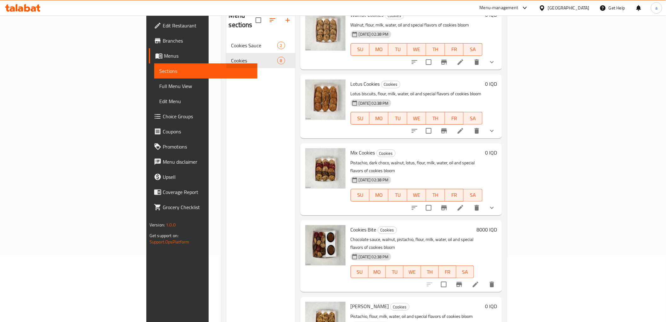
scroll to position [88, 0]
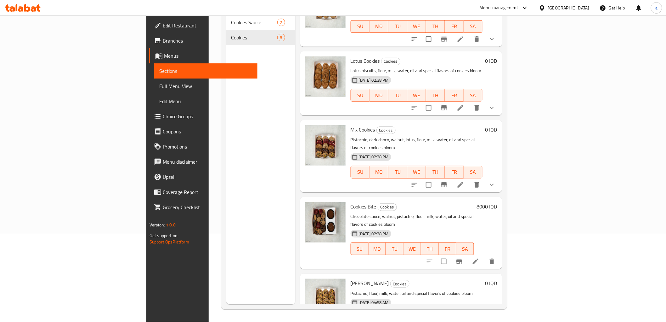
click at [209, 289] on div "Home / Restaurants management / Menus / Sections Cookie Bloom Open import expor…" at bounding box center [364, 124] width 311 height 394
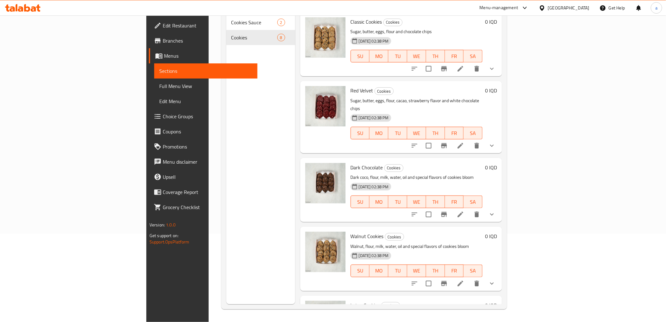
click at [465, 210] on icon at bounding box center [461, 214] width 8 height 8
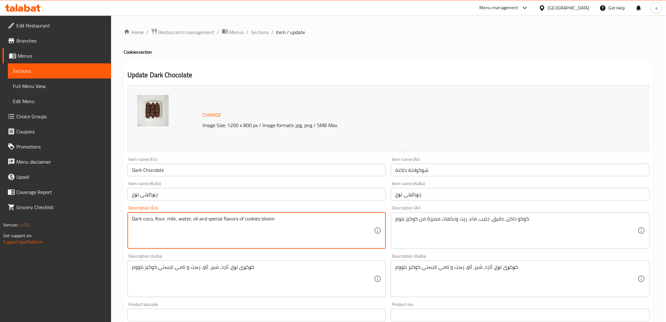
paste textarea "Sugar, butter, eggs, flour, cacao and dark chocolate chips"
type textarea "Sugar, butter, eggs, flour, cacao and dark chocolate chips"
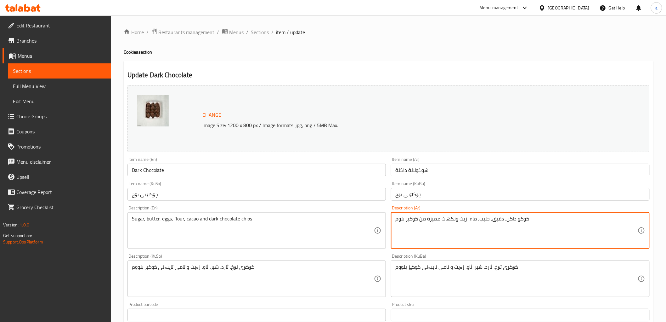
paste textarea "سكر، [PERSON_NAME]، [PERSON_NAME]، دقيق، [PERSON_NAME] ورقائق شوكولاتة داكنة"
type textarea "سكر، [PERSON_NAME]، [PERSON_NAME]، دقيق، [PERSON_NAME] ورقائق شوكولاتة داكنة"
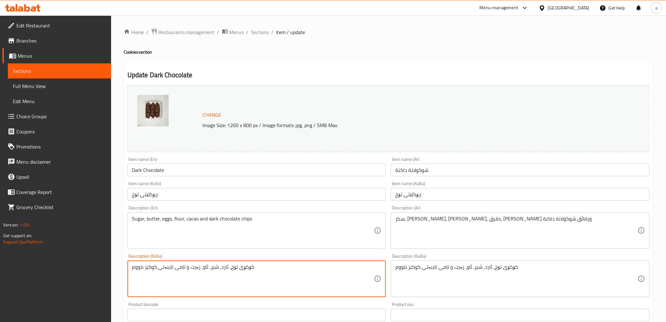
paste textarea "شەکر، کەرە، هێلکە، ئارد، کەکاو و چپسی چۆکلێتی تۆخ"
paste textarea
click at [265, 279] on textarea "شەکر، کەرە، هێلکە، ئارد، کەکاو و چپسی چۆکلێتی تۆخ" at bounding box center [253, 279] width 242 height 30
drag, startPoint x: 266, startPoint y: 269, endPoint x: 263, endPoint y: 264, distance: 6.4
click at [267, 269] on textarea "شەکر، کەرە، هێلکە، ئارد، کەکاو و چپسی چۆکلێتی تۆخ" at bounding box center [253, 279] width 242 height 30
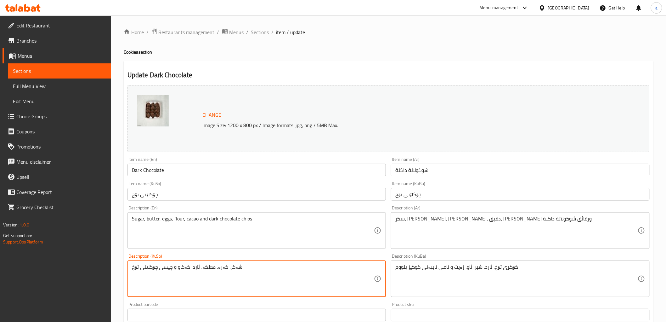
paste textarea
click at [181, 279] on textarea "شەکر، کەرە، هێلکە، ئارد، کەکاو و چپسی چۆکلێتی تۆخ" at bounding box center [253, 279] width 242 height 30
type textarea "شەکر، کەرە، هێلکە، ئارد، کەکاو و چپسی چۆکلێتی تۆخ"
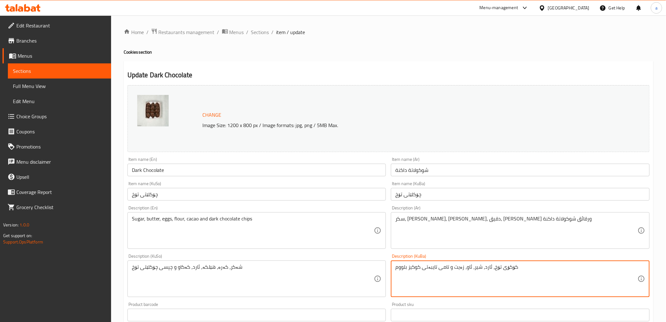
paste textarea "شەکر، کەرە، هێلکە، ئارد، کەکاو و چپسی چۆکلێتی تۆخ"
type textarea "شەکر، کەرە، هێلکە، ئارد، کەکاو و چپسی چۆکلێتی تۆخ"
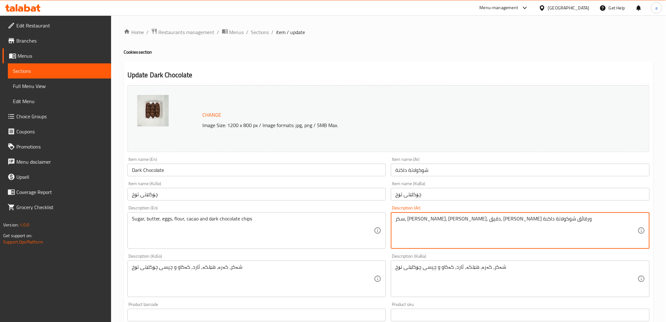
click at [447, 232] on textarea "سكر، [PERSON_NAME]، [PERSON_NAME]، دقيق، [PERSON_NAME] ورقائق شوكولاتة داكنة" at bounding box center [517, 230] width 242 height 30
drag, startPoint x: 449, startPoint y: 235, endPoint x: 396, endPoint y: 246, distance: 53.7
click at [408, 249] on div "Description (Ar) سكر، زبدة، بيض، دقيق، كاكاو ورقائق شوكولاتة داكنة Description …" at bounding box center [521, 227] width 264 height 48
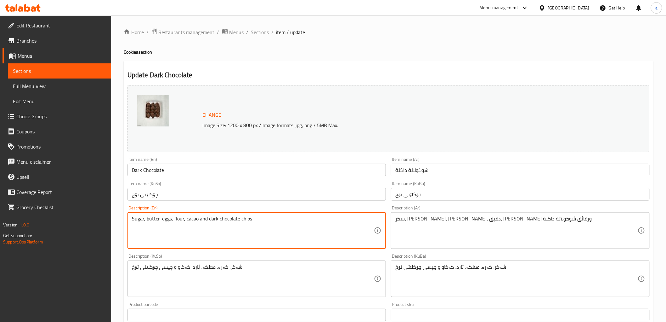
drag, startPoint x: 276, startPoint y: 231, endPoint x: 250, endPoint y: 262, distance: 40.4
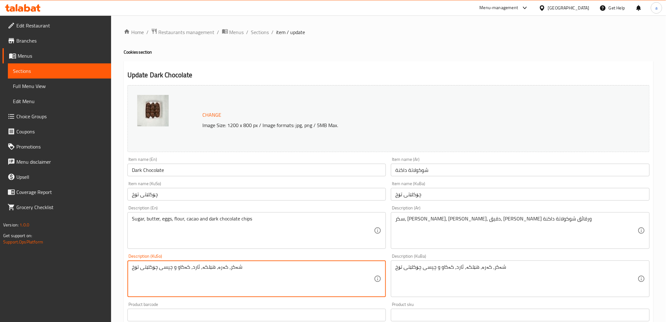
drag, startPoint x: 257, startPoint y: 271, endPoint x: 424, endPoint y: 296, distance: 169.5
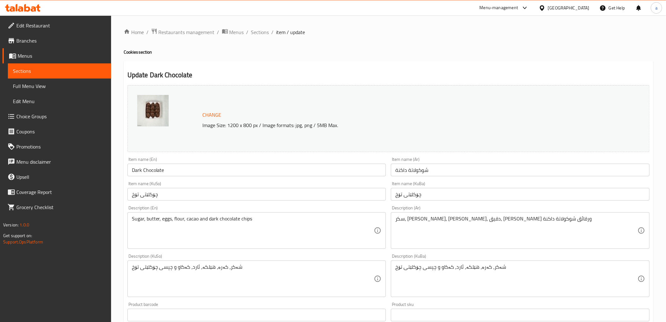
drag, startPoint x: 453, startPoint y: 295, endPoint x: 489, endPoint y: 266, distance: 45.9
click at [489, 266] on div "شەکر، کەرە، هێلکە، ئارد، کەکاو و چپسی چۆکلێتی تۆخ Description (KuBa)" at bounding box center [520, 278] width 259 height 37
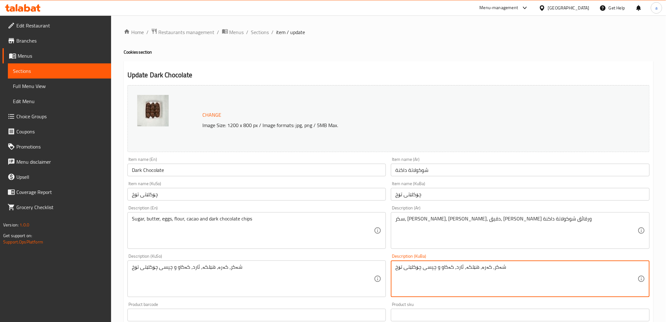
scroll to position [210, 0]
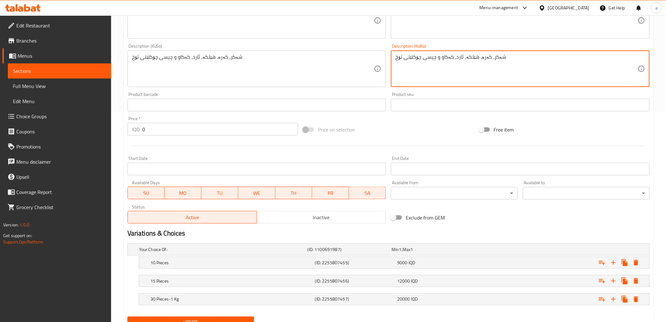
click at [219, 289] on button "Update" at bounding box center [191, 322] width 127 height 12
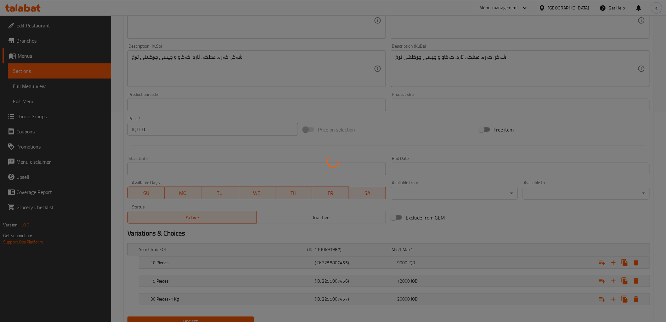
scroll to position [0, 0]
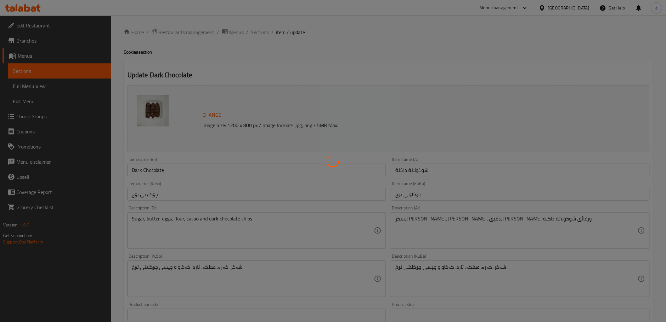
click at [374, 158] on div at bounding box center [333, 161] width 666 height 322
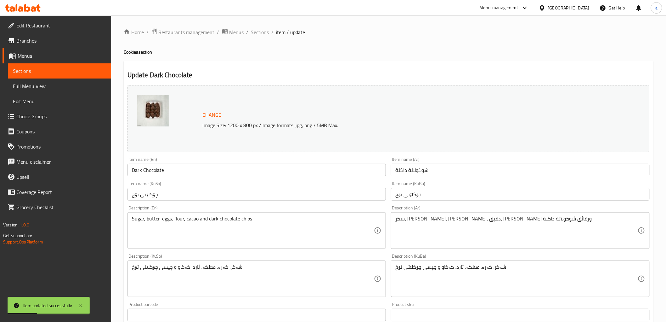
click at [55, 75] on link "Sections" at bounding box center [59, 70] width 103 height 15
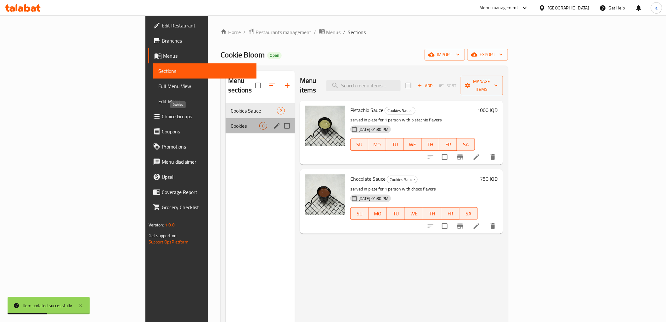
click at [231, 122] on span "Cookies" at bounding box center [245, 126] width 29 height 8
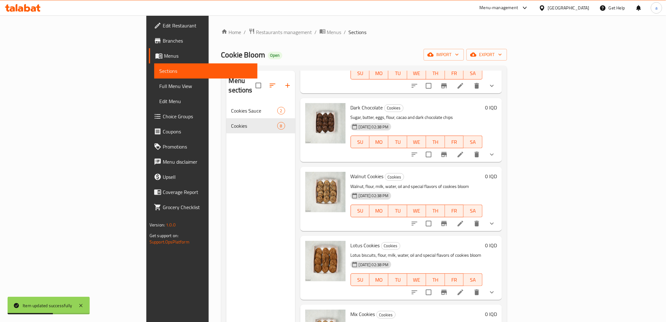
scroll to position [210, 0]
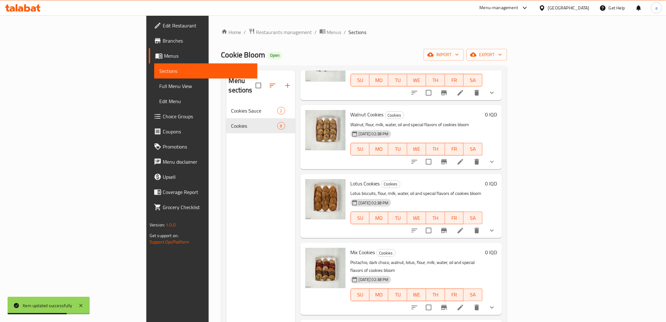
click at [464, 159] on icon at bounding box center [461, 162] width 6 height 6
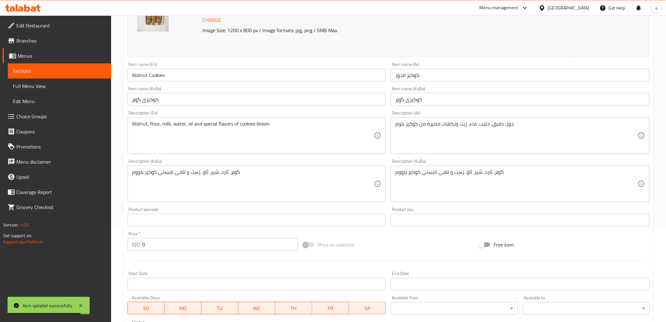
scroll to position [105, 0]
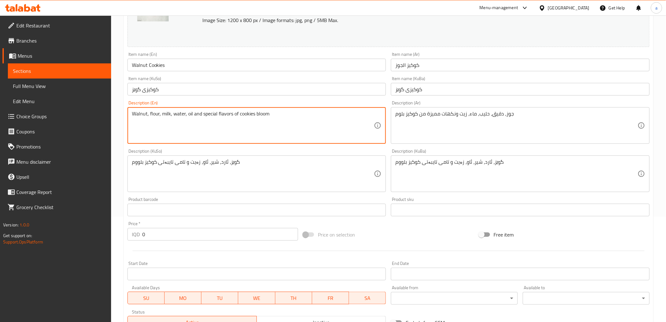
paste textarea "Sugar, butter, eggs, flour, chocolate chips and walnuts"
type textarea "Sugar, butter, eggs, flour, chocolate chips and walnuts"
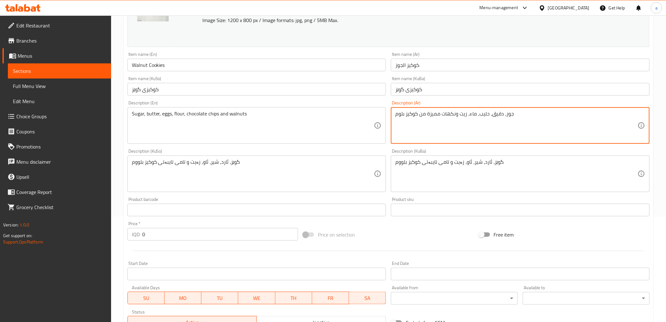
paste textarea "كر، زبدة، بيض، دقيق، رقائق شوكولاتة وجوز"
type textarea "سكر، زبدة، [PERSON_NAME]، دقيق، رقائق شوكولاتة وجوز"
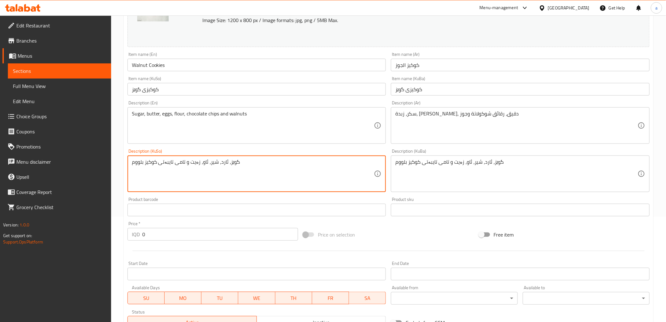
paste textarea "شەکر، کەرە، هێلکە، ئارد، چپسی چۆکلێت و گوێز"
type textarea "شەکر، کەرە، هێلکە، ئارد، چپسی چۆکلێت و گوێز"
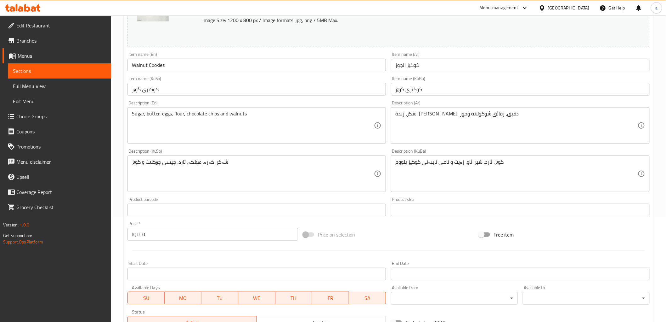
click at [430, 156] on div "گوێز، ئارد، شیر، ئاو، زەیت و تامی تایبەتی کوکیز بلووم Description (KuBa)" at bounding box center [520, 173] width 259 height 37
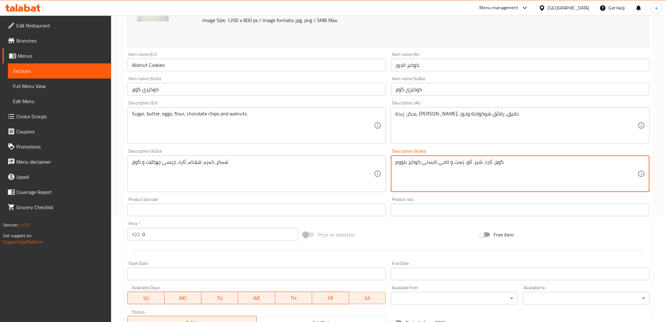
paste textarea "شەکر، کەرە، هێلکە، ئارد، چپسی چۆکلێت و گوێز"
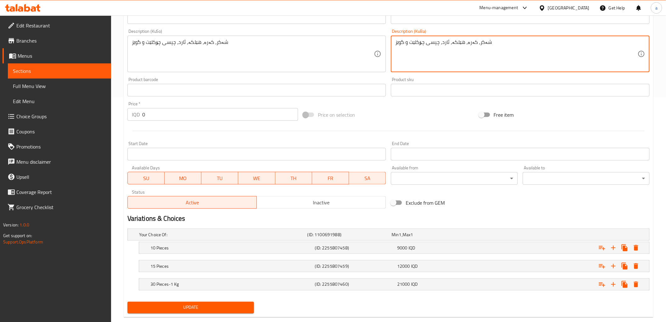
scroll to position [237, 0]
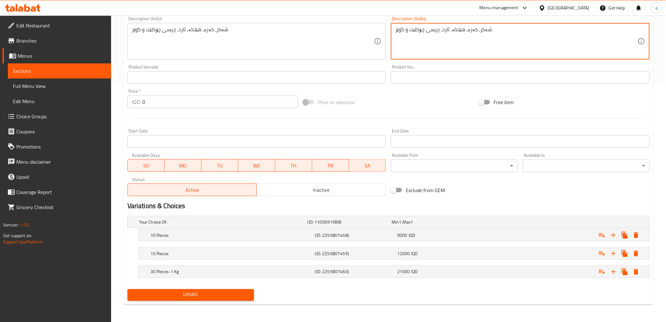
type textarea "شەکر، کەرە، هێلکە، ئارد، چپسی چۆکلێت و گوێز"
click at [194, 289] on button "Update" at bounding box center [191, 295] width 127 height 12
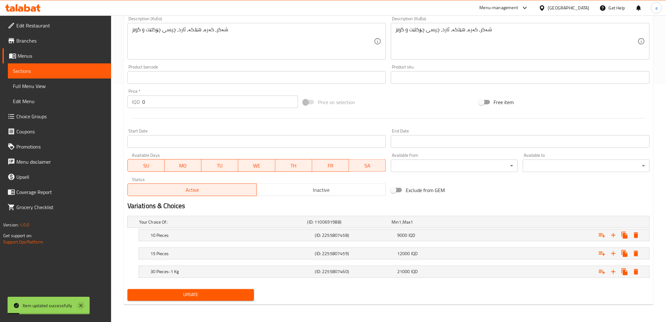
click at [83, 289] on icon at bounding box center [81, 305] width 8 height 8
click at [186, 289] on span "Update" at bounding box center [191, 295] width 117 height 8
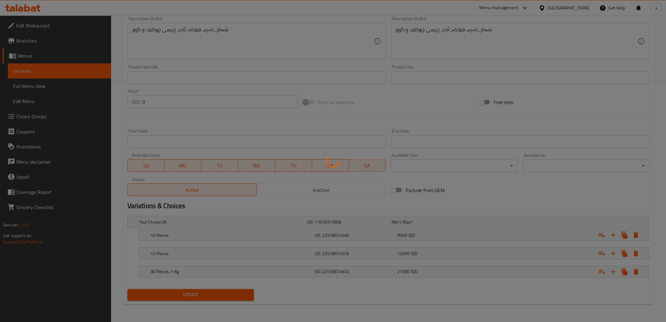
click at [50, 70] on div at bounding box center [333, 161] width 666 height 322
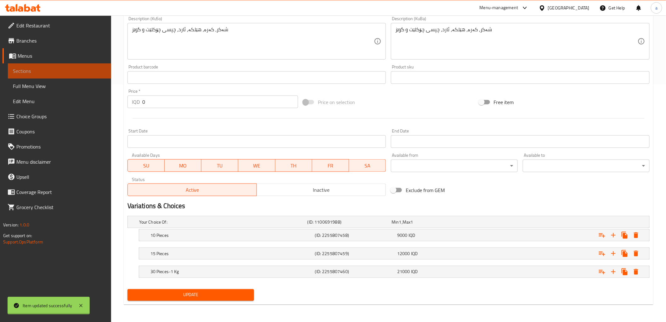
click at [48, 70] on span "Sections" at bounding box center [59, 71] width 93 height 8
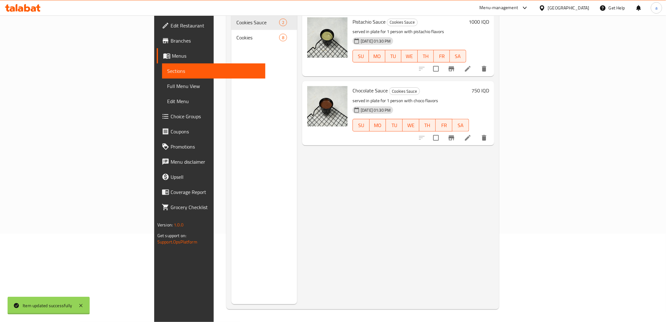
scroll to position [88, 0]
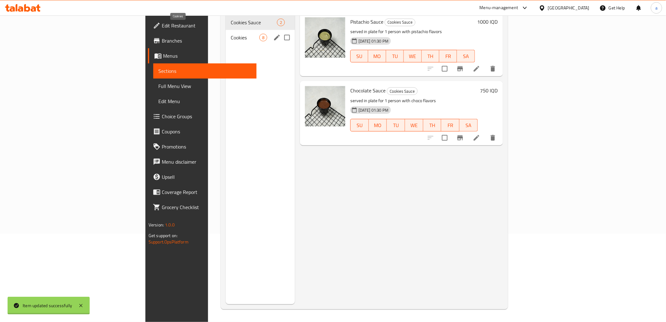
click at [231, 34] on span "Cookies" at bounding box center [245, 38] width 29 height 8
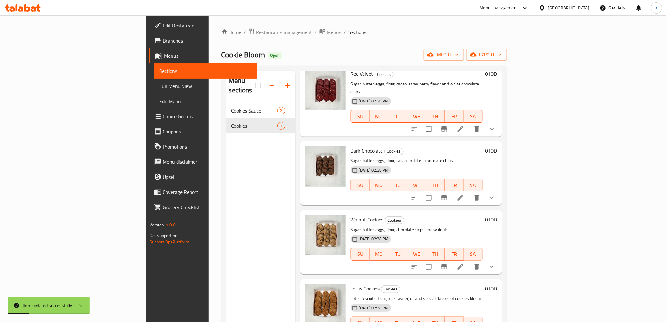
scroll to position [210, 0]
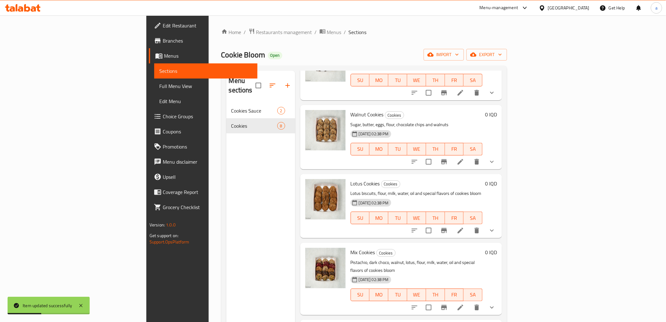
click at [465, 226] on icon at bounding box center [461, 230] width 8 height 8
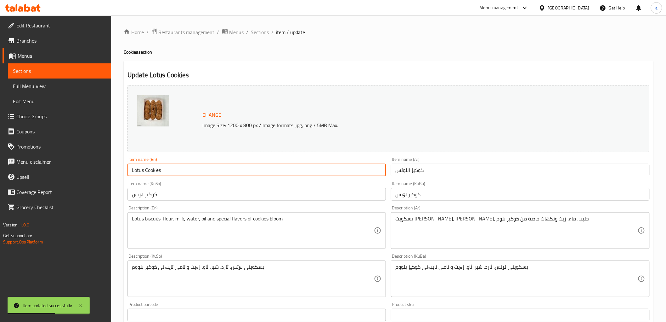
click at [201, 165] on input "Lotus Cookies" at bounding box center [257, 169] width 259 height 13
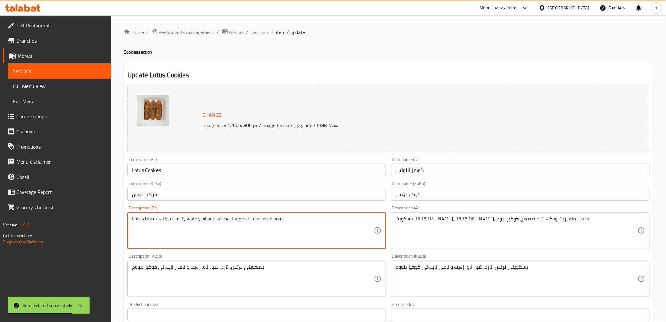
drag, startPoint x: 301, startPoint y: 225, endPoint x: 50, endPoint y: 218, distance: 251.1
paste textarea "Sugar, butter, eggs, flour, lotus crumbs and filled with lotus spread"
type textarea "Sugar, butter, eggs, flour, lotus crumbs and filled with lotus spread"
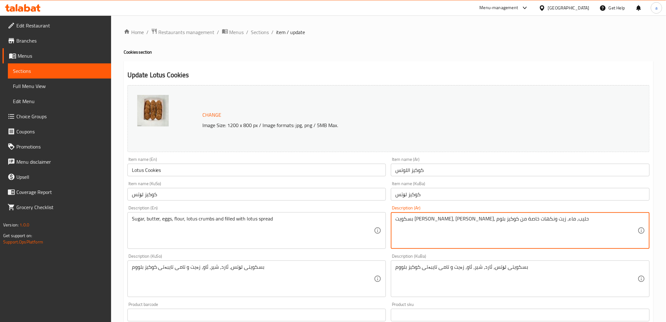
paste textarea "كر، زبدة، بيض، دقيق، فتات لوتس ومحشو بسبريد اللوتس"
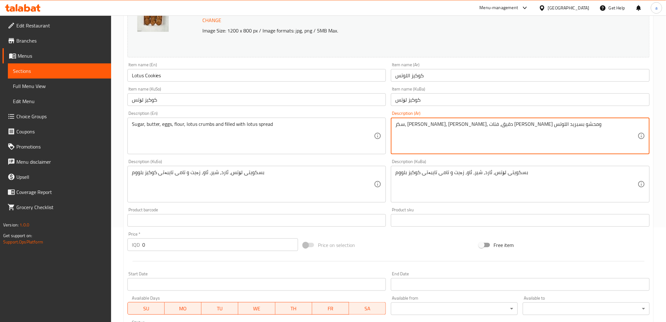
scroll to position [105, 0]
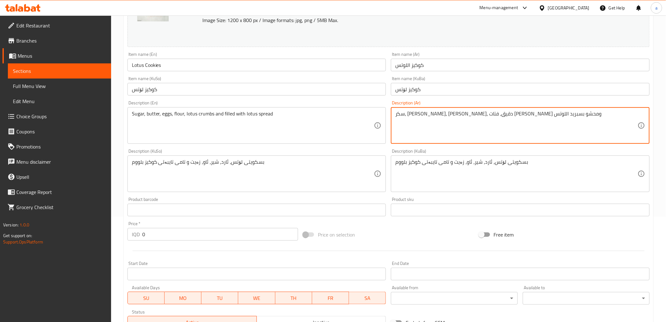
type textarea "سكر، [PERSON_NAME]، [PERSON_NAME]، دقيق، [PERSON_NAME] ومحشو بسبريد اللوتس"
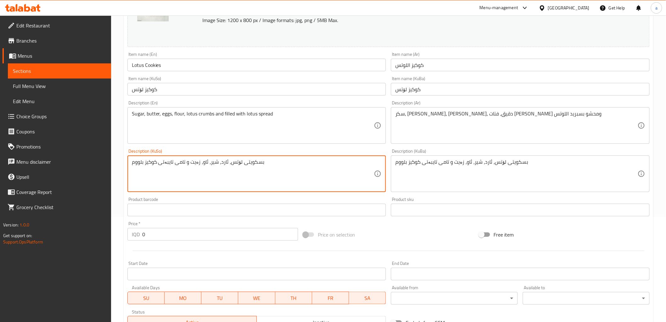
paste textarea "ەکر، کەرە، هێلکە، ئارد، پارچەی لۆتس و پڕکراوه بە سپرێدی لۆتس"
type textarea "شەکر، کەرە، هێلکە، ئارد، پارچەی لۆتس و پڕکراوه بە سپرێدی لۆتس"
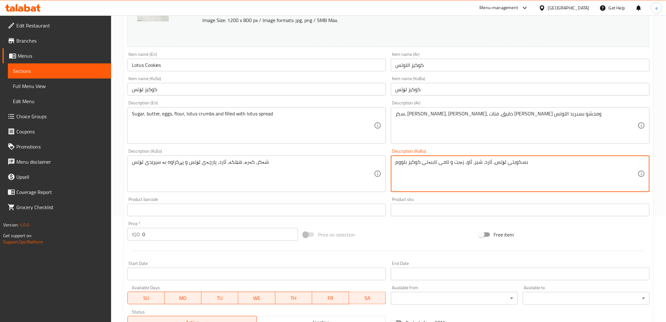
paste textarea "ەکر، کەرە، هێلکە، ئارد، پارچەی لۆتس و پڕکراوه بە سپرێدی لۆتس"
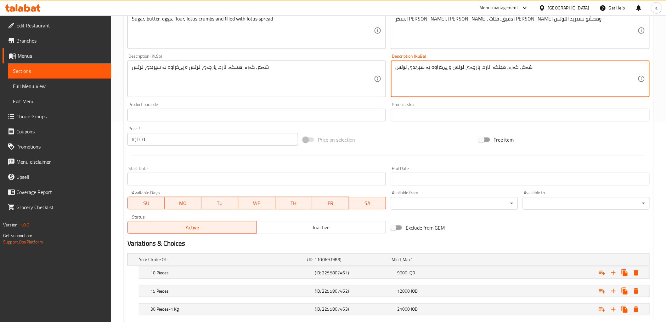
scroll to position [237, 0]
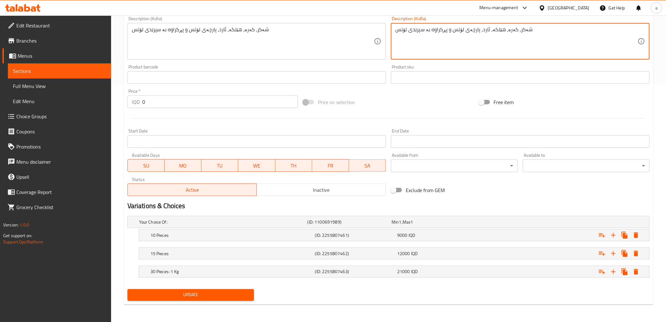
type textarea "شەکر، کەرە، هێلکە، ئارد، پارچەی لۆتس و پڕکراوه بە سپرێدی لۆتس"
click at [191, 289] on button "Update" at bounding box center [191, 295] width 127 height 12
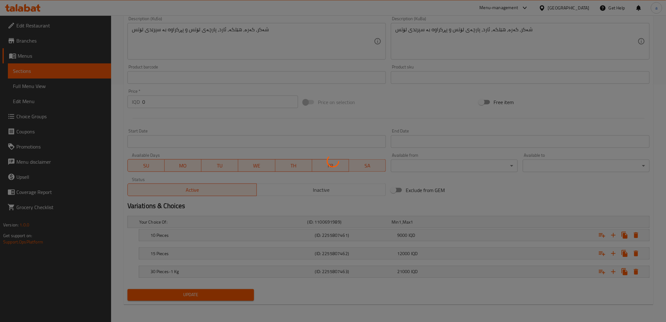
scroll to position [0, 0]
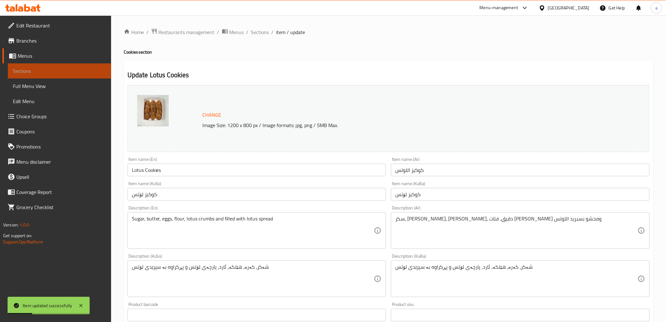
click at [71, 75] on link "Sections" at bounding box center [59, 70] width 103 height 15
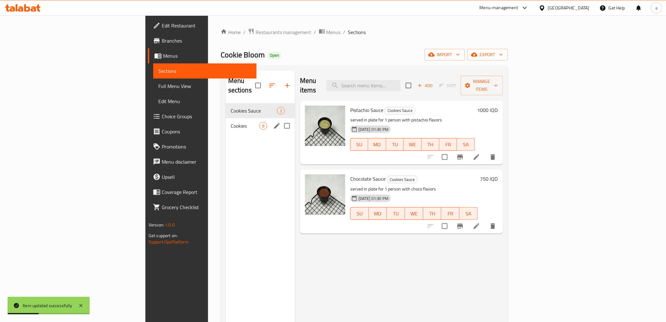
click at [231, 122] on span "Cookies" at bounding box center [245, 126] width 29 height 8
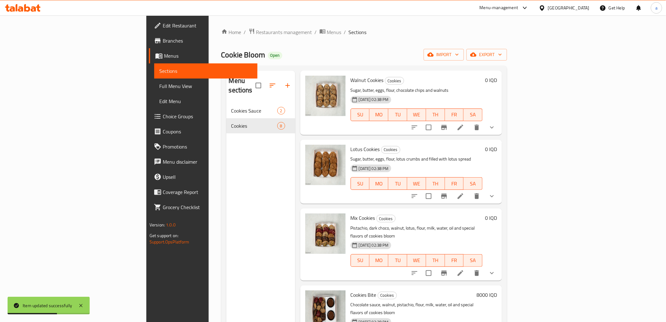
scroll to position [88, 0]
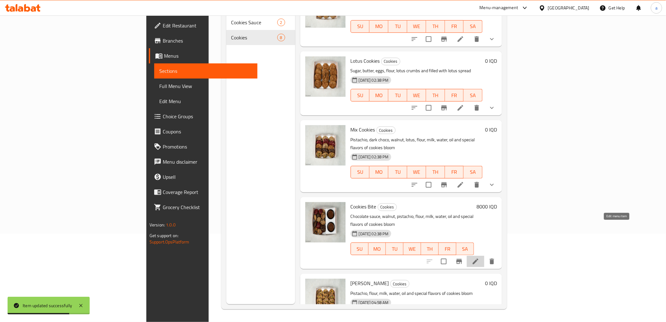
click at [480, 257] on icon at bounding box center [476, 261] width 8 height 8
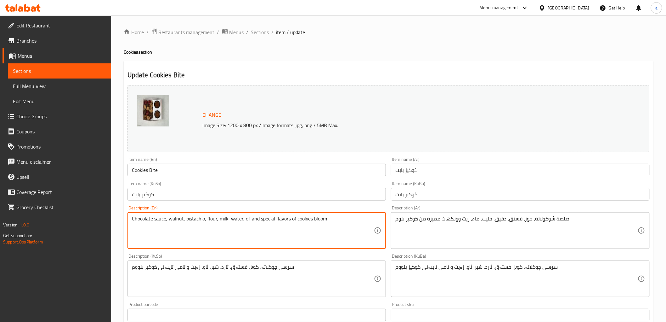
paste textarea "Sugar, butter, eggs, flour, chocolate chips and only contains classic, dark and…"
type textarea "Sugar, butter, eggs, flour, chocolate chips and only contains classic, dark and…"
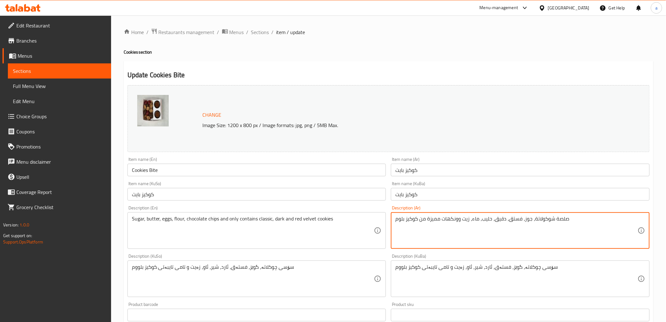
paste textarea "كر، زبدة، بيض، دقيق، رقائق شوكولاتة وتتضمن فقط كوكيز كلاسيكية، داكنة وريد فيلفت"
type textarea "سكر، زبدة، [PERSON_NAME]، دقيق، رقائق شوكولاتة وتتضمن فقط كوكيز كلاسيكية، داكنة…"
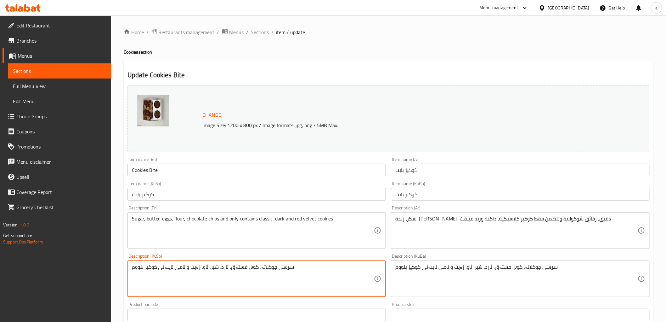
paste textarea "ەکر، کەرە، هێلکە، ئارد، چپسی چۆکلێت و تەنها لەخۆدەگرێت له کوکیزی کلاسیک، تۆخ و …"
type textarea "شەکر، کەرە، هێلکە، ئارد، چپسی چۆکلێت و تەنها لەخۆدەگرێت له کوکیزی کلاسیک، تۆخ و…"
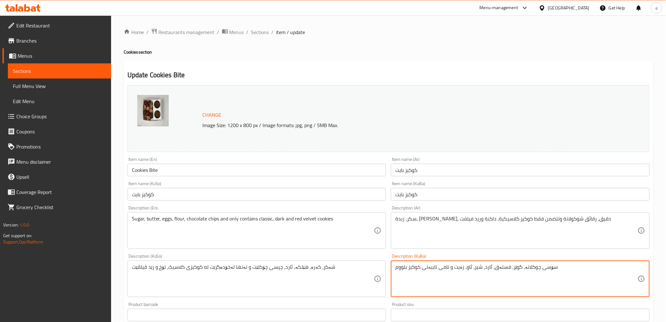
paste textarea "ەکر، کەرە، هێلکە، ئارد، چپسی چۆکلێت و تەنها لەخۆدەگرێت له کوکیزی کلاسیک، تۆخ و …"
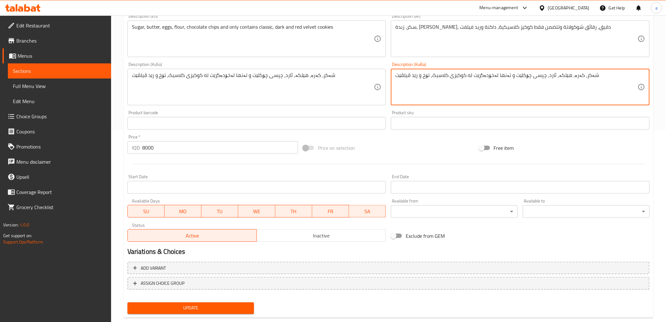
scroll to position [204, 0]
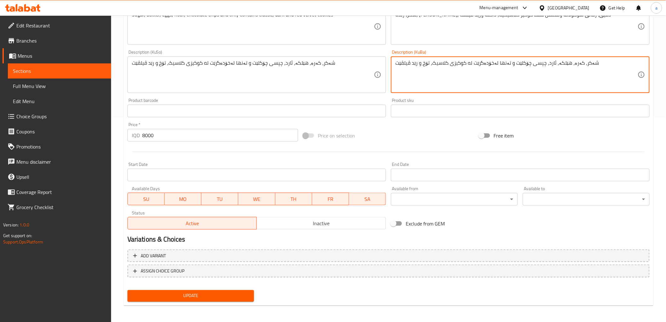
type textarea "شەکر، کەرە، هێلکە، ئارد، چپسی چۆکلێت و تەنها لەخۆدەگرێت له کوکیزی کلاسیک، تۆخ و…"
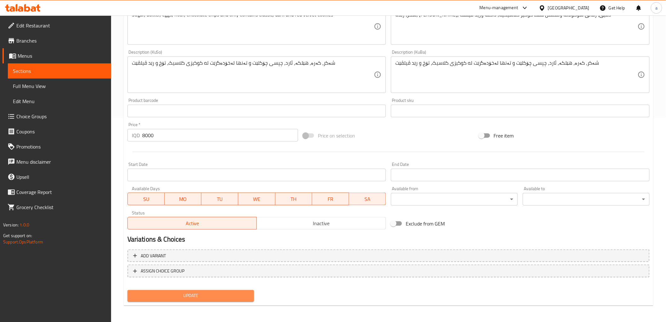
click at [239, 289] on span "Update" at bounding box center [191, 296] width 117 height 8
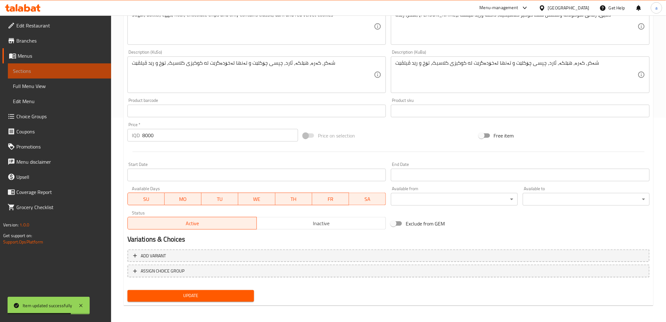
click at [60, 75] on link "Sections" at bounding box center [59, 70] width 103 height 15
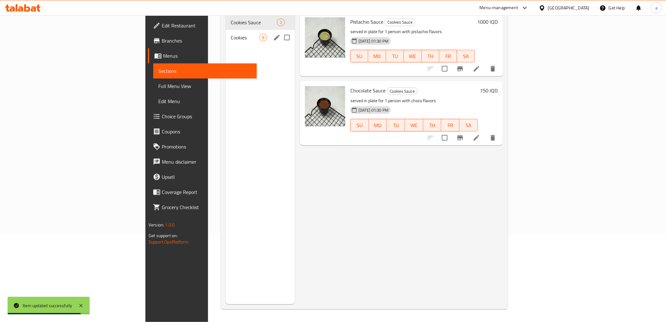
click at [231, 34] on span "Cookies" at bounding box center [245, 38] width 29 height 8
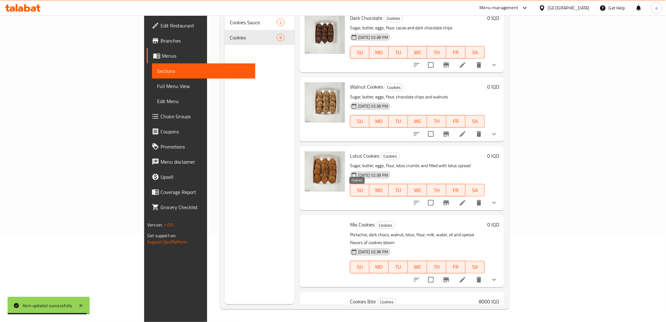
scroll to position [244, 0]
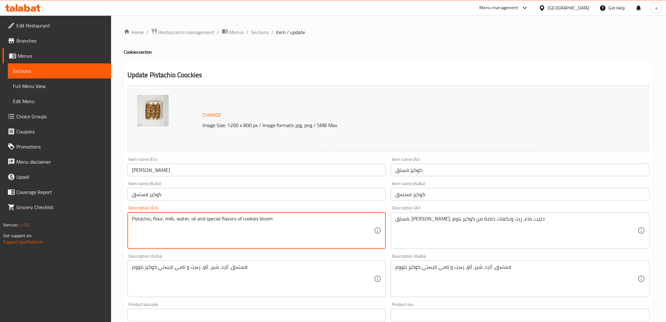
paste textarea "Sugar, butter, eggs, flour, chocolate chips and filled with pistachio butter"
click at [177, 233] on textarea "Sugar, butter, eggs, flour, chocolate chips and filled with pistachio butter" at bounding box center [253, 230] width 242 height 30
type textarea "Sugar, butter, eggs, flour, chocolate chips and filled with pistachio butter"
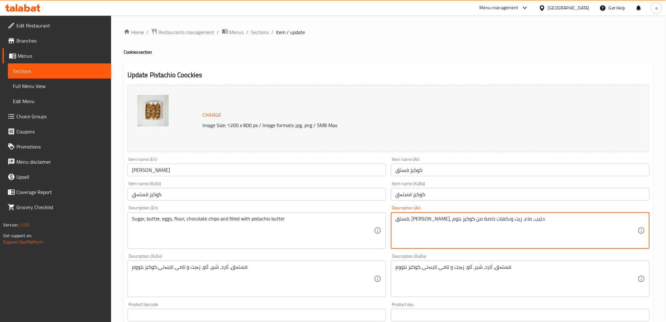
paste textarea "سكر، [PERSON_NAME]، [PERSON_NAME]، دقيق، رقائق شوكولاتة ومحشو بزبدة الفستق"
click at [423, 230] on textarea "سكر، [PERSON_NAME]، [PERSON_NAME]، دقيق، رقائق شوكولاتة ومحشو بزبدة الفستق" at bounding box center [517, 230] width 242 height 30
type textarea "سكر، [PERSON_NAME]، [PERSON_NAME]، دقيق، رقائق شوكولاتة ومحشو بزبدة الفستق"
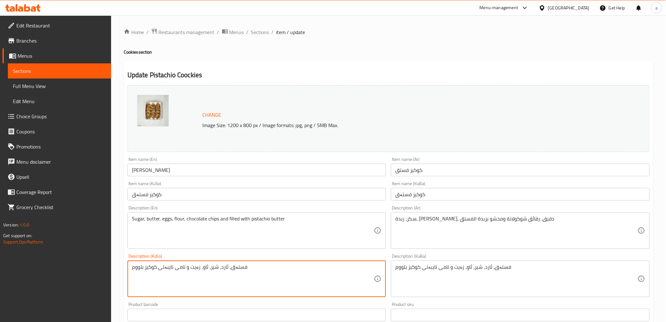
paste textarea "شەکر، کەرە، هێلکە، ئارد، چپسی چۆکلێت و پڕکراوه بە زبدەی فستق"
type textarea "شەکر، کەرە، هێلکە، ئارد، چپسی چۆکلێت و پڕکراوه بە زبدەی فستق"
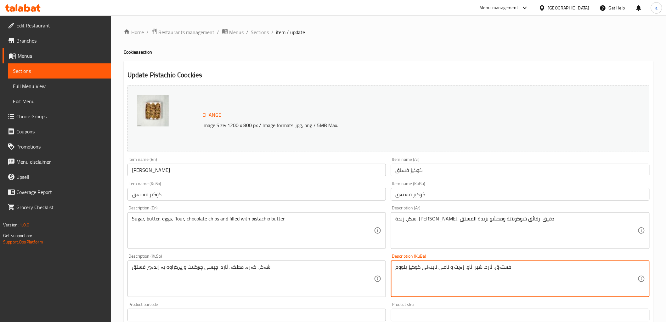
paste textarea "شەکر، کەرە، هێلکە، ئارد، چپسی چۆکلێت و پڕکراوه بە زبدەی فستق"
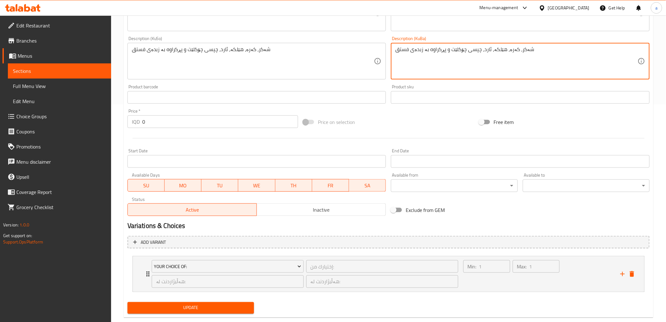
scroll to position [230, 0]
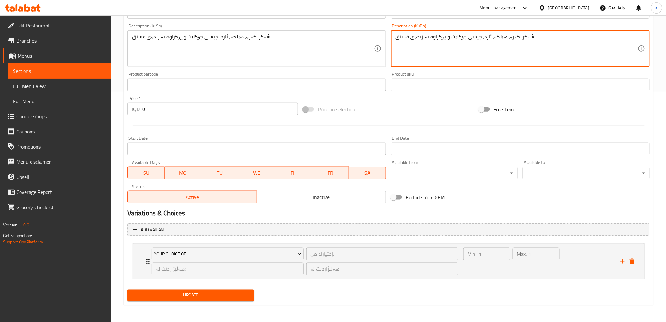
type textarea "شەکر، کەرە، هێلکە، ئارد، چپسی چۆکلێت و پڕکراوه بە زبدەی فستق"
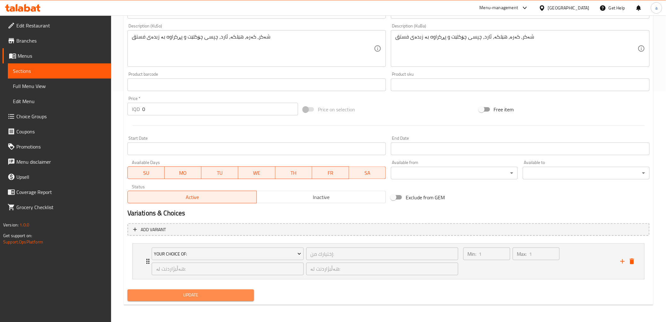
click at [202, 289] on button "Update" at bounding box center [191, 295] width 127 height 12
click at [229, 289] on span "Update" at bounding box center [191, 295] width 117 height 8
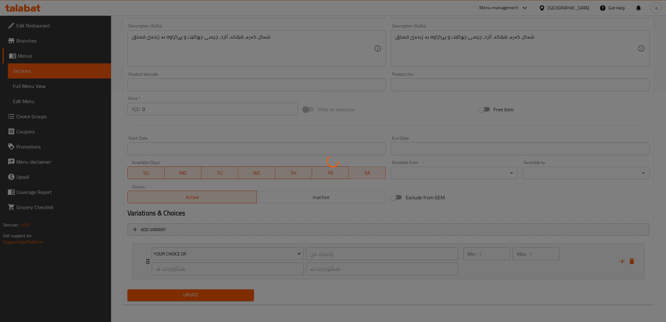
click at [54, 71] on div at bounding box center [333, 161] width 666 height 322
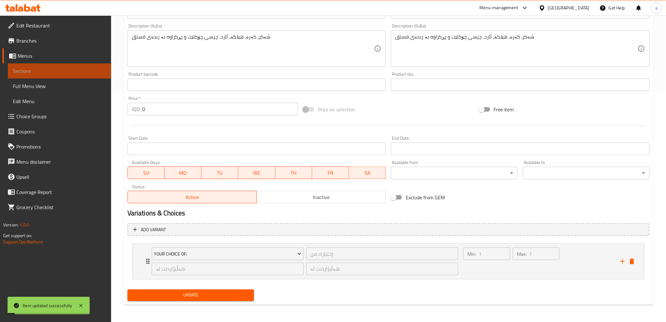
click at [54, 71] on span "Sections" at bounding box center [59, 71] width 93 height 8
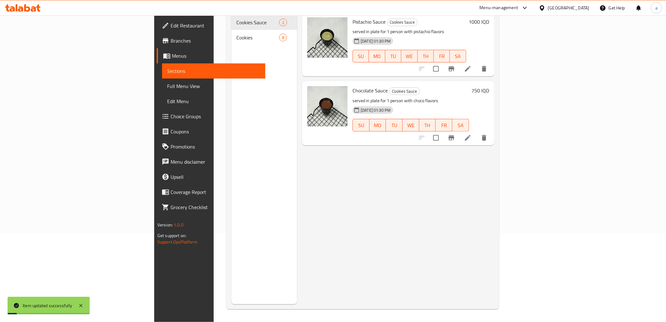
scroll to position [88, 0]
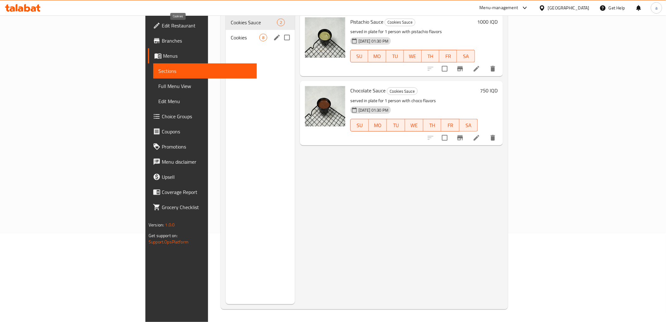
click at [231, 34] on span "Cookies" at bounding box center [245, 38] width 29 height 8
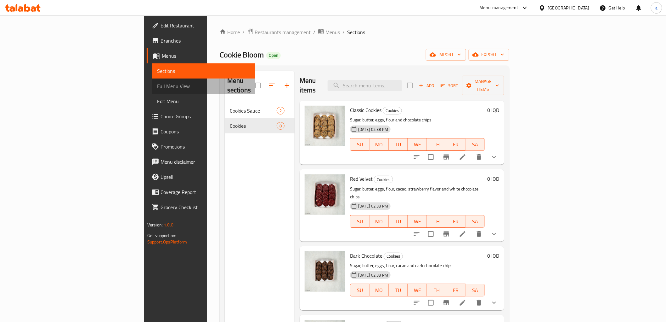
click at [157, 84] on span "Full Menu View" at bounding box center [203, 86] width 93 height 8
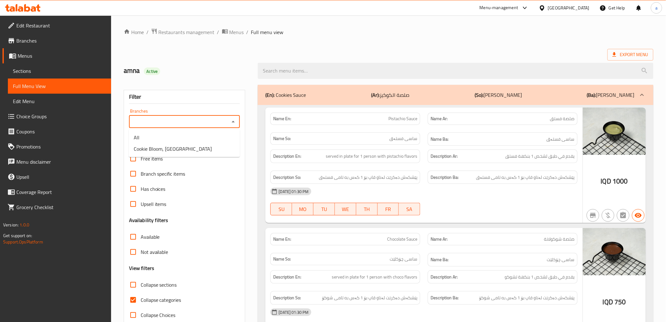
click at [211, 121] on input "Branches" at bounding box center [179, 121] width 97 height 9
click at [235, 124] on icon "Close" at bounding box center [234, 122] width 8 height 8
click at [235, 124] on icon "Open" at bounding box center [234, 122] width 8 height 8
click at [199, 151] on li "Cookie Bloom, [GEOGRAPHIC_DATA]" at bounding box center [184, 148] width 111 height 11
type input "Cookie Bloom, [GEOGRAPHIC_DATA]"
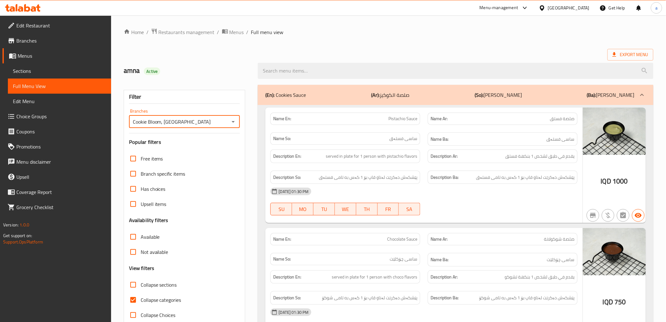
click at [310, 94] on div "(En): Cookies Sauce (Ar): صلصة الكوكيز (So): ساسى کوکیز (Ba): ساسى کوکیز" at bounding box center [449, 95] width 369 height 8
click at [182, 118] on input "Branches" at bounding box center [179, 121] width 97 height 9
click at [200, 149] on li "Cookie Bloom, [GEOGRAPHIC_DATA]" at bounding box center [184, 148] width 111 height 11
type input "Cookie Bloom, [GEOGRAPHIC_DATA]"
click at [167, 298] on span "Collapse categories" at bounding box center [161, 300] width 41 height 8
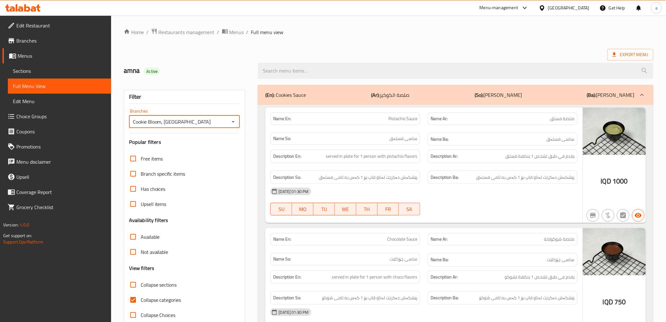
click at [141, 298] on input "Collapse categories" at bounding box center [133, 299] width 15 height 15
click at [167, 298] on span "Collapse categories" at bounding box center [161, 300] width 41 height 8
click at [141, 298] on input "Collapse categories" at bounding box center [133, 299] width 15 height 15
checkbox input "true"
click at [162, 284] on span "Collapse sections" at bounding box center [159, 285] width 36 height 8
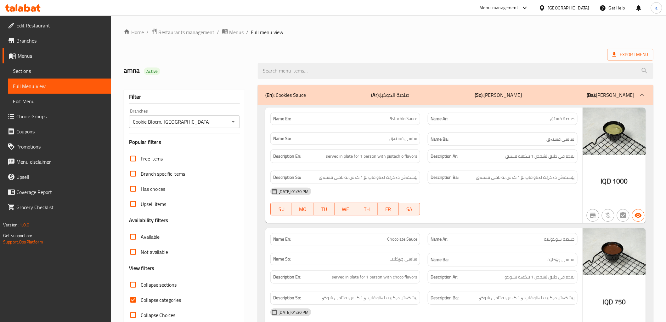
click at [141, 284] on input "Collapse sections" at bounding box center [133, 284] width 15 height 15
checkbox input "true"
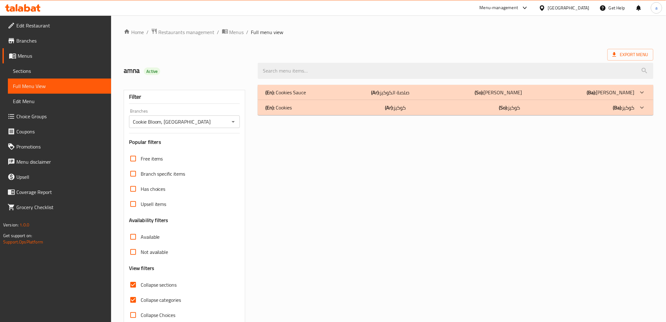
click at [429, 106] on div "(En): Cookies (Ar): كوكيز (So): کوکیز (Ba): کوکیز" at bounding box center [449, 108] width 369 height 8
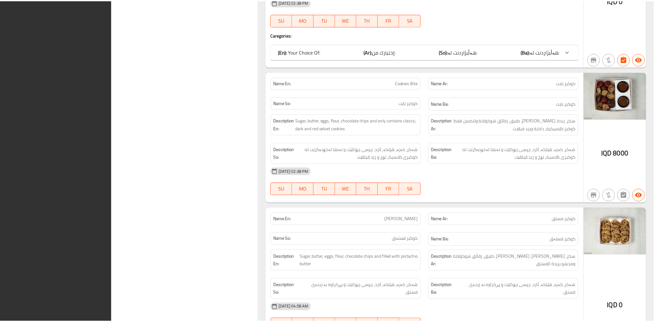
scroll to position [1085, 0]
